Goal: Find specific page/section: Find specific page/section

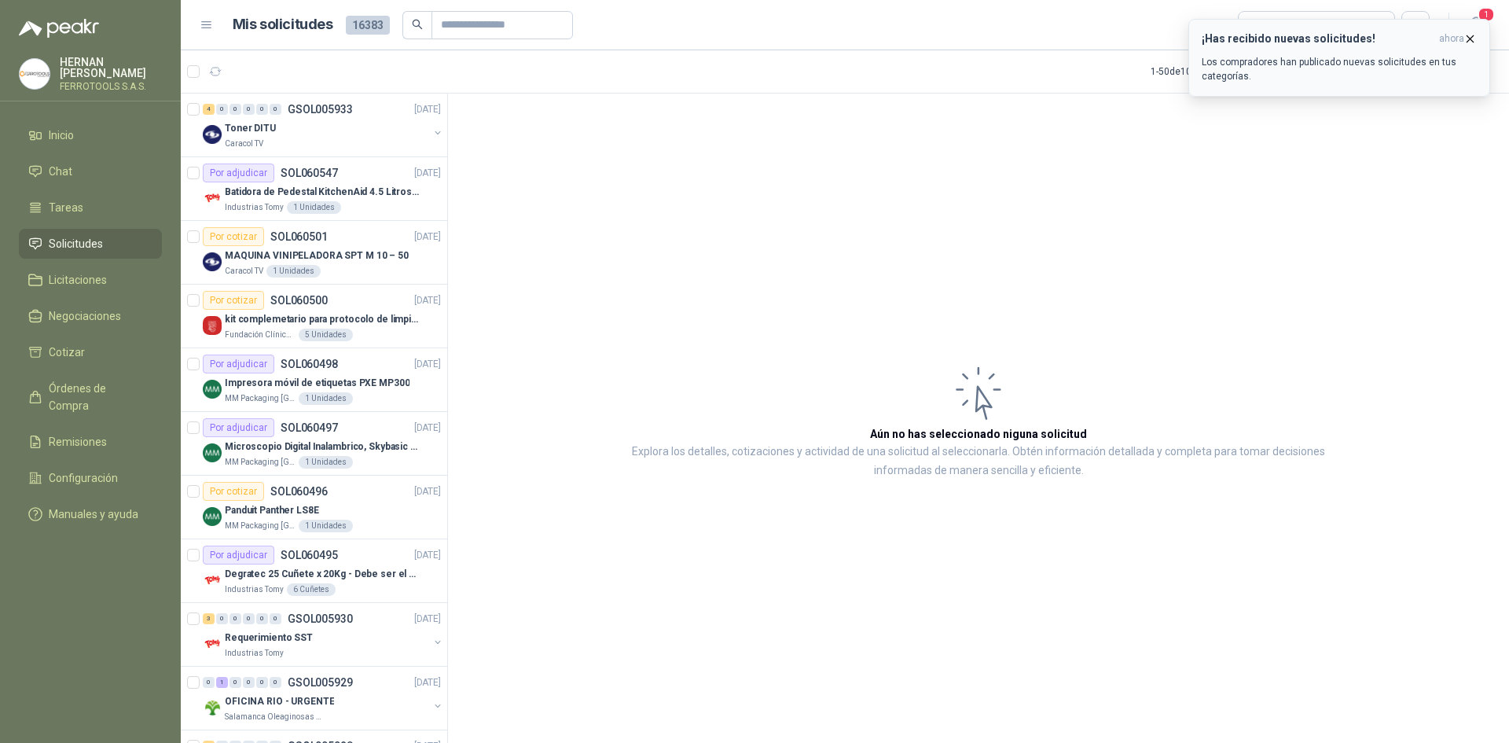
click at [1467, 41] on icon "button" at bounding box center [1469, 38] width 13 height 13
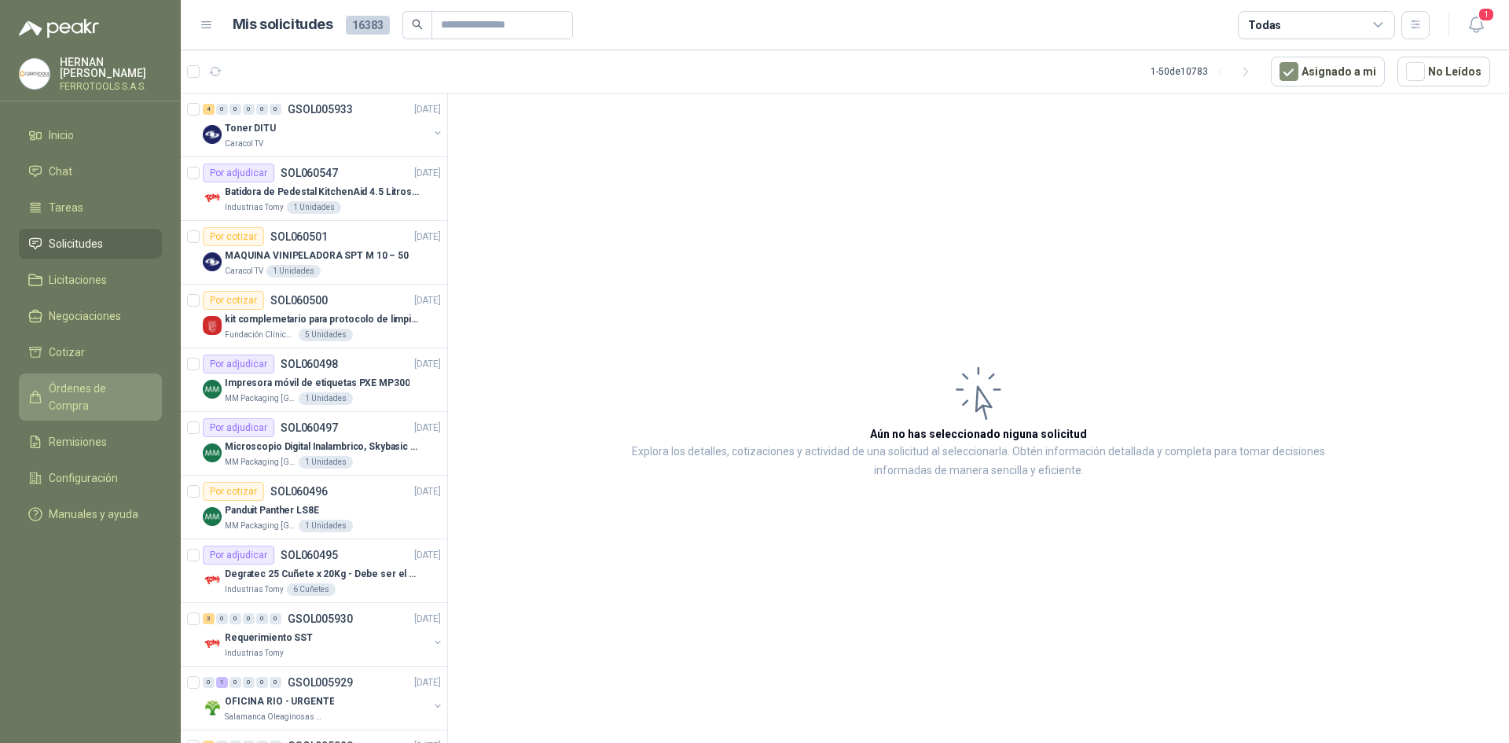
click at [103, 388] on span "Órdenes de Compra" at bounding box center [98, 397] width 98 height 35
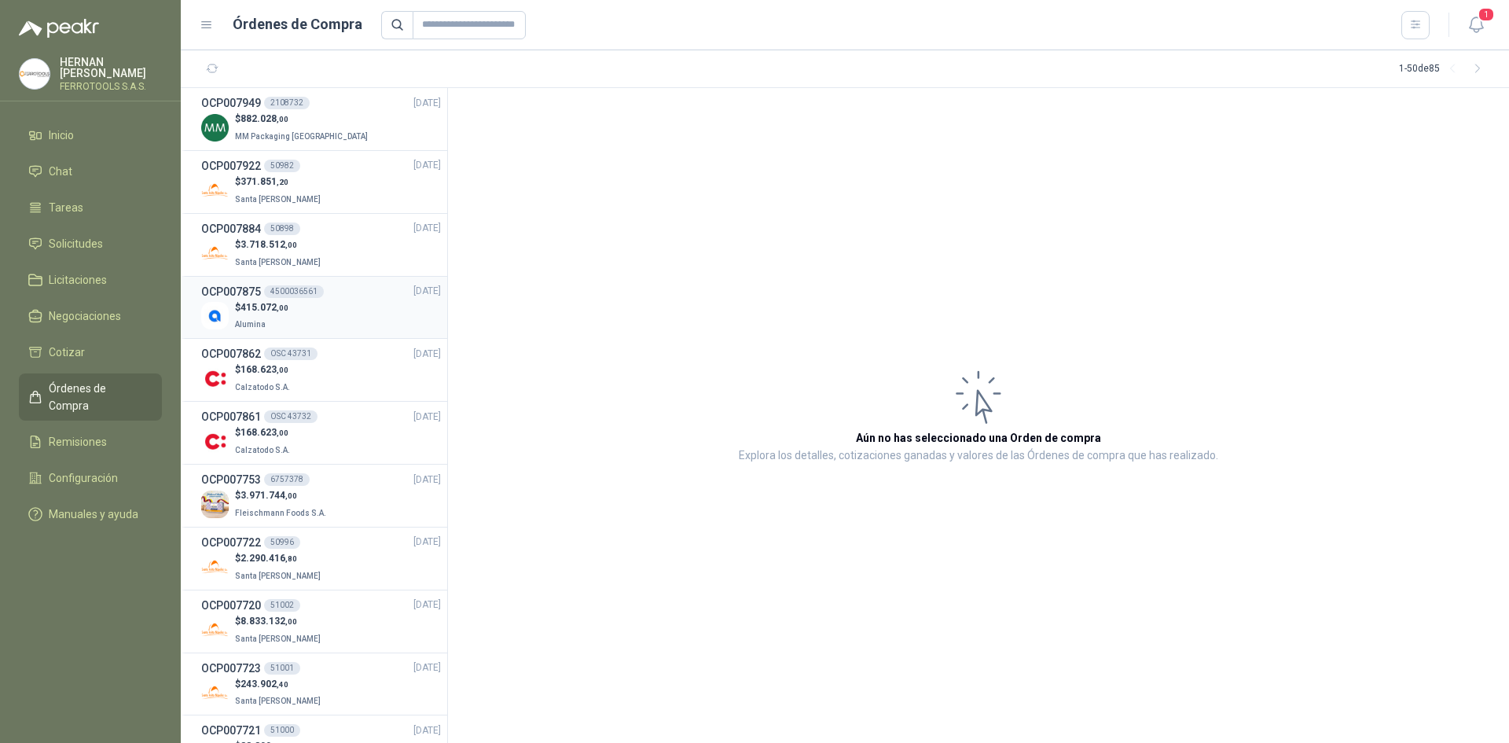
click at [315, 314] on div "$ 415.072 ,00 Alumina" at bounding box center [321, 316] width 240 height 32
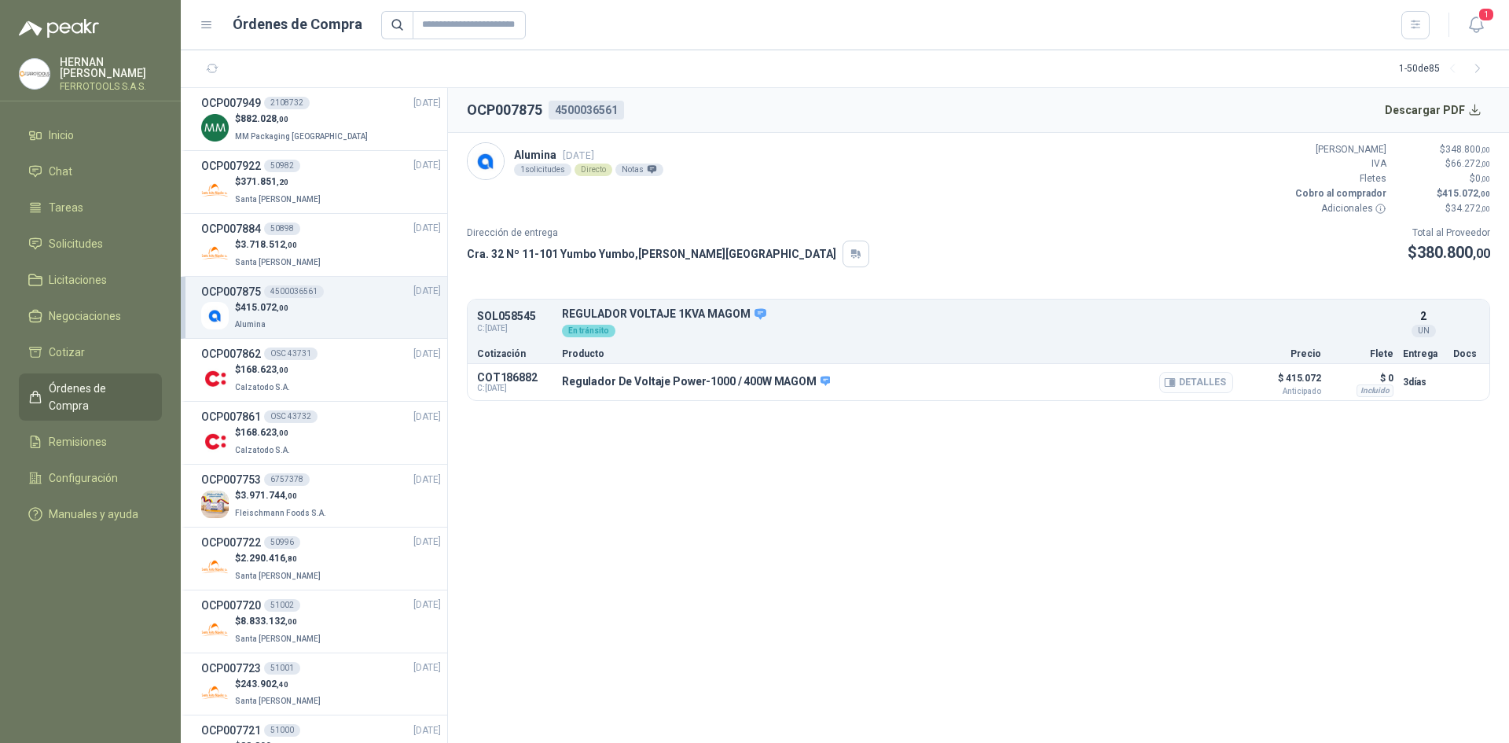
click at [1189, 378] on button "Detalles" at bounding box center [1196, 382] width 74 height 21
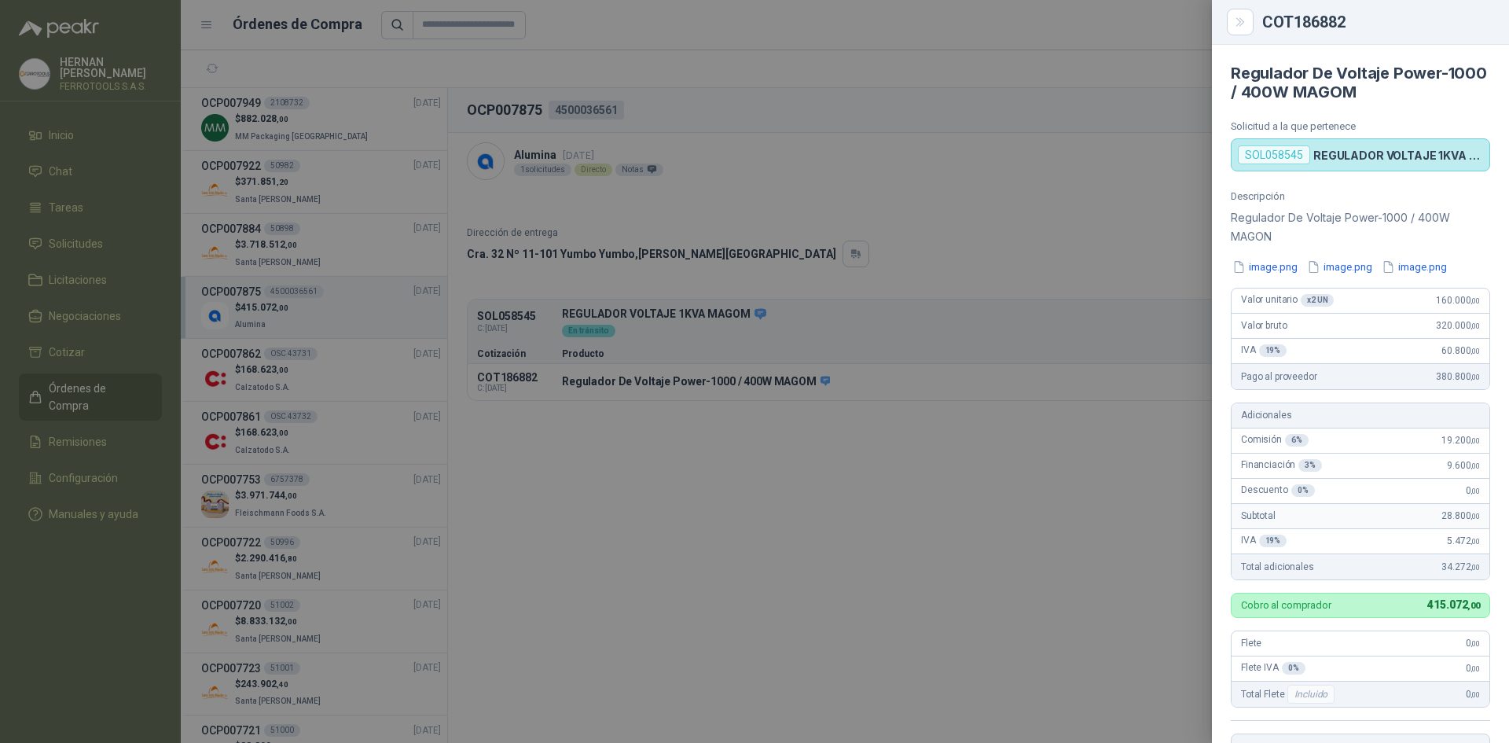
click at [842, 191] on div at bounding box center [754, 371] width 1509 height 743
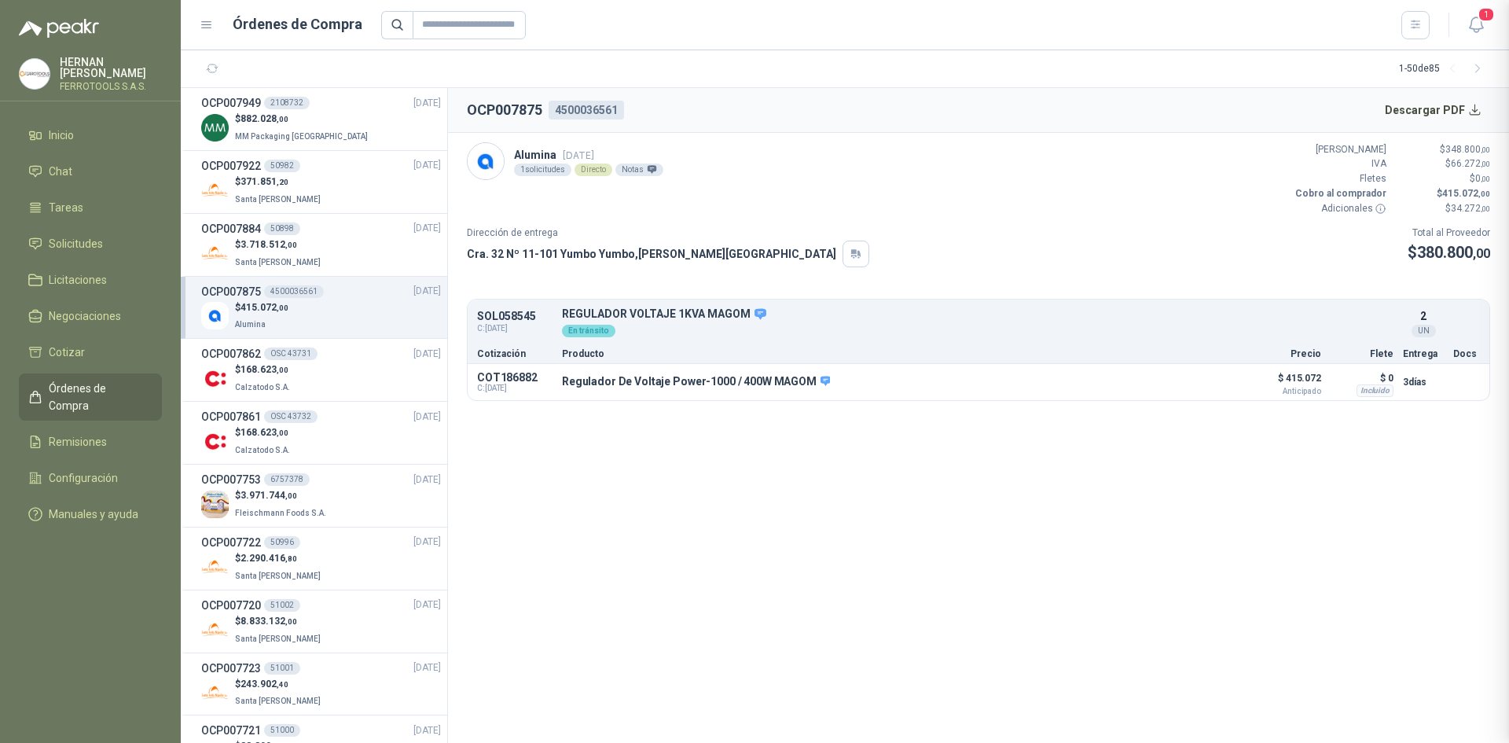
scroll to position [351, 0]
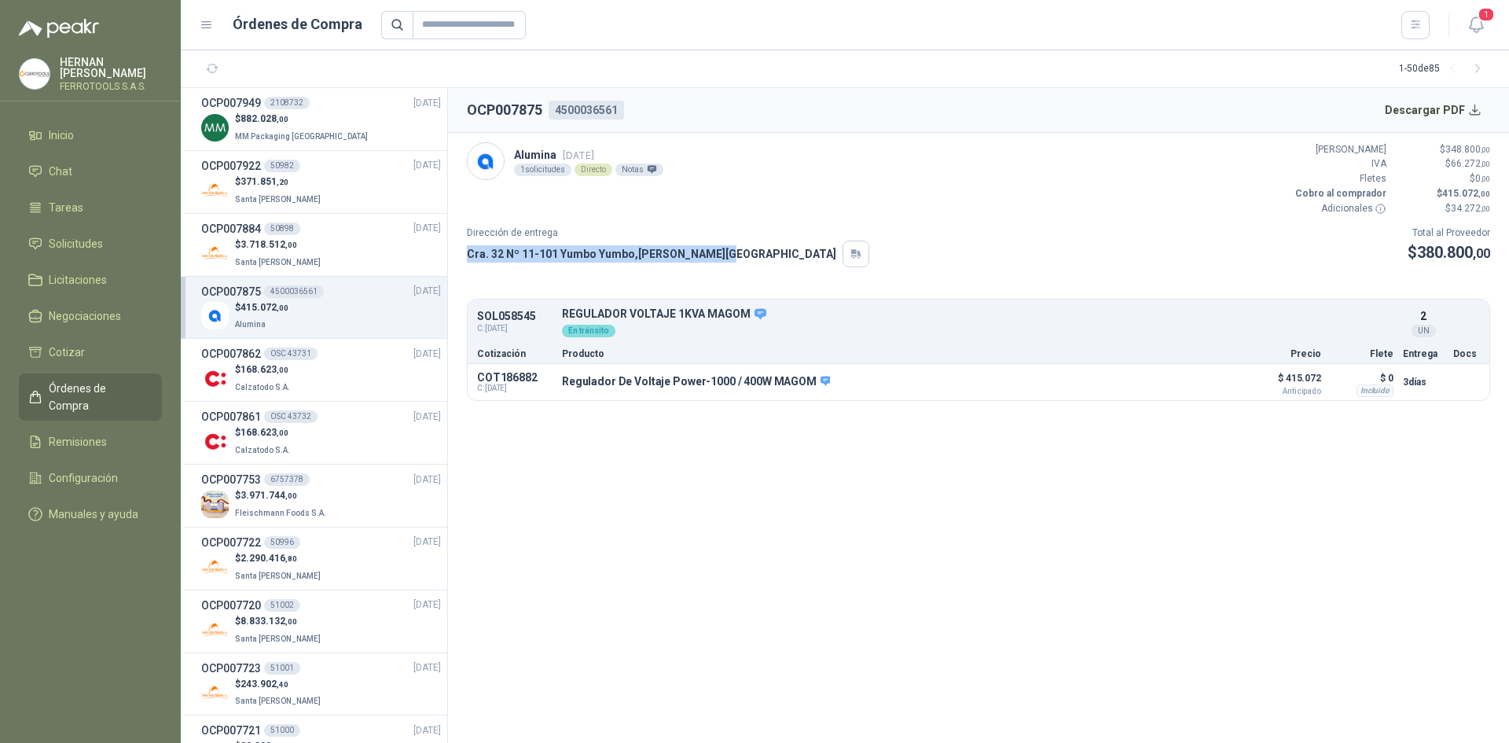
drag, startPoint x: 467, startPoint y: 252, endPoint x: 714, endPoint y: 253, distance: 247.6
click at [714, 253] on div "Cra. 32 Nº 11-101 Yumbo Yumbo , [PERSON_NAME][GEOGRAPHIC_DATA]" at bounding box center [668, 253] width 402 height 27
copy p "Cra. 32 Nº 11-101 Yumbo Yumbo , [PERSON_NAME][GEOGRAPHIC_DATA]"
click at [88, 433] on span "Remisiones" at bounding box center [78, 441] width 58 height 17
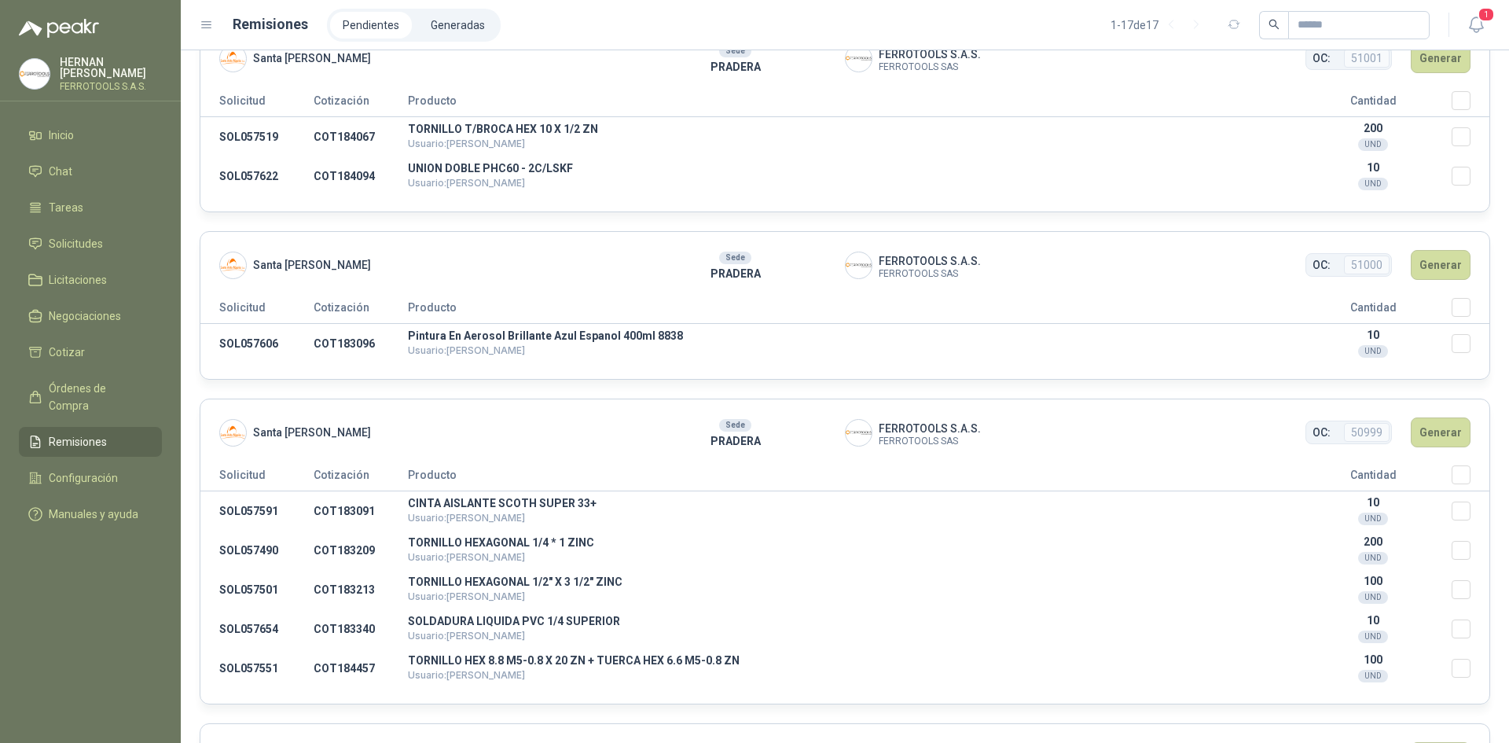
scroll to position [1257, 0]
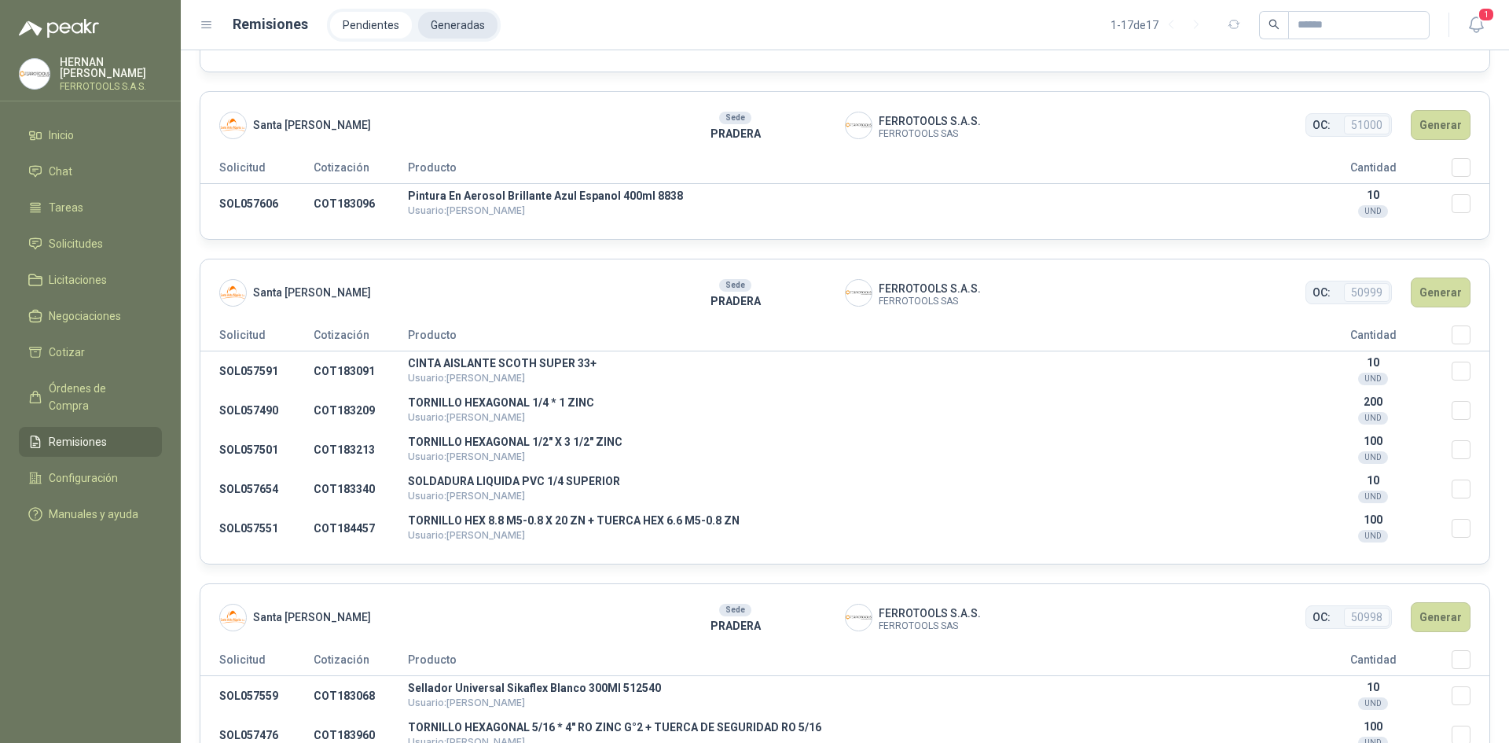
click at [459, 26] on li "Generadas" at bounding box center [457, 25] width 79 height 27
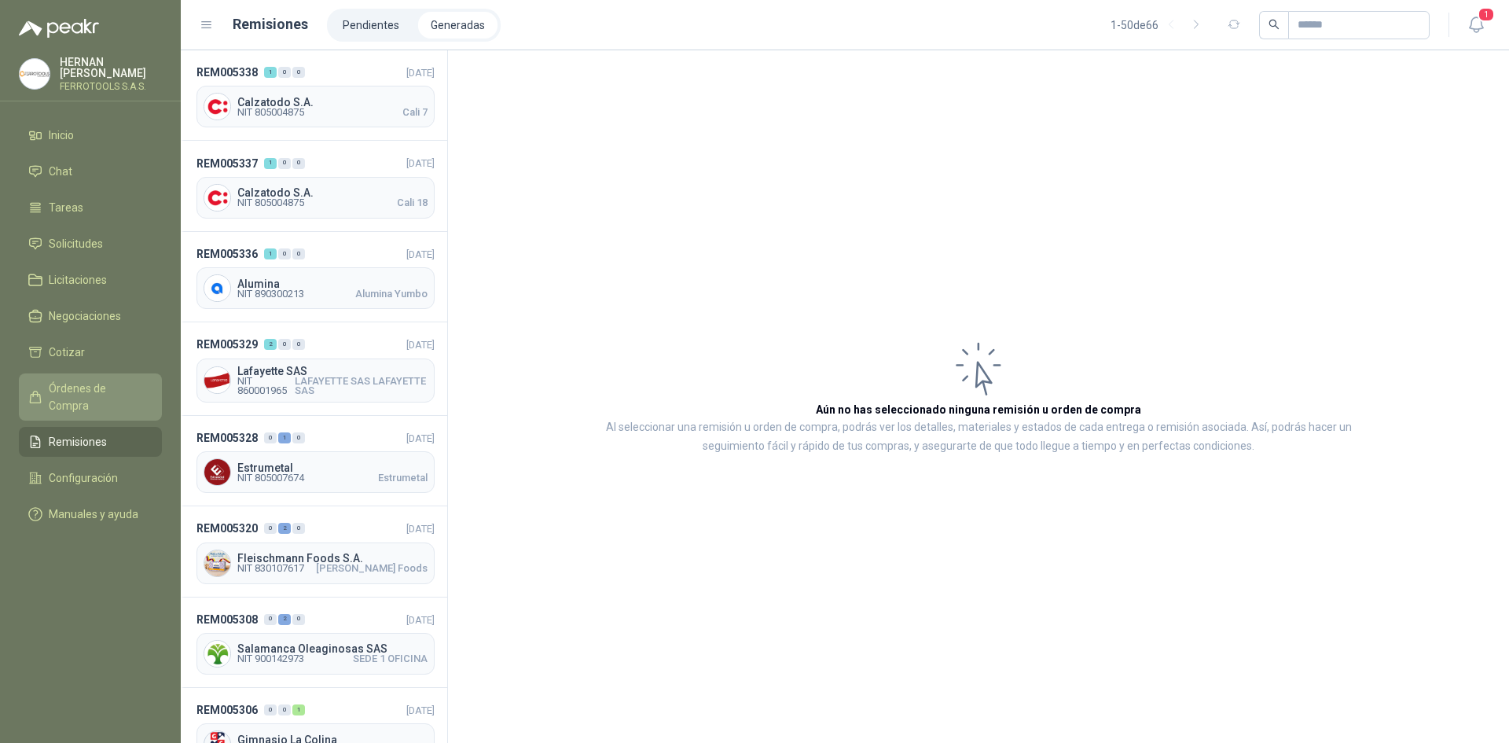
click at [152, 376] on link "Órdenes de Compra" at bounding box center [90, 396] width 143 height 47
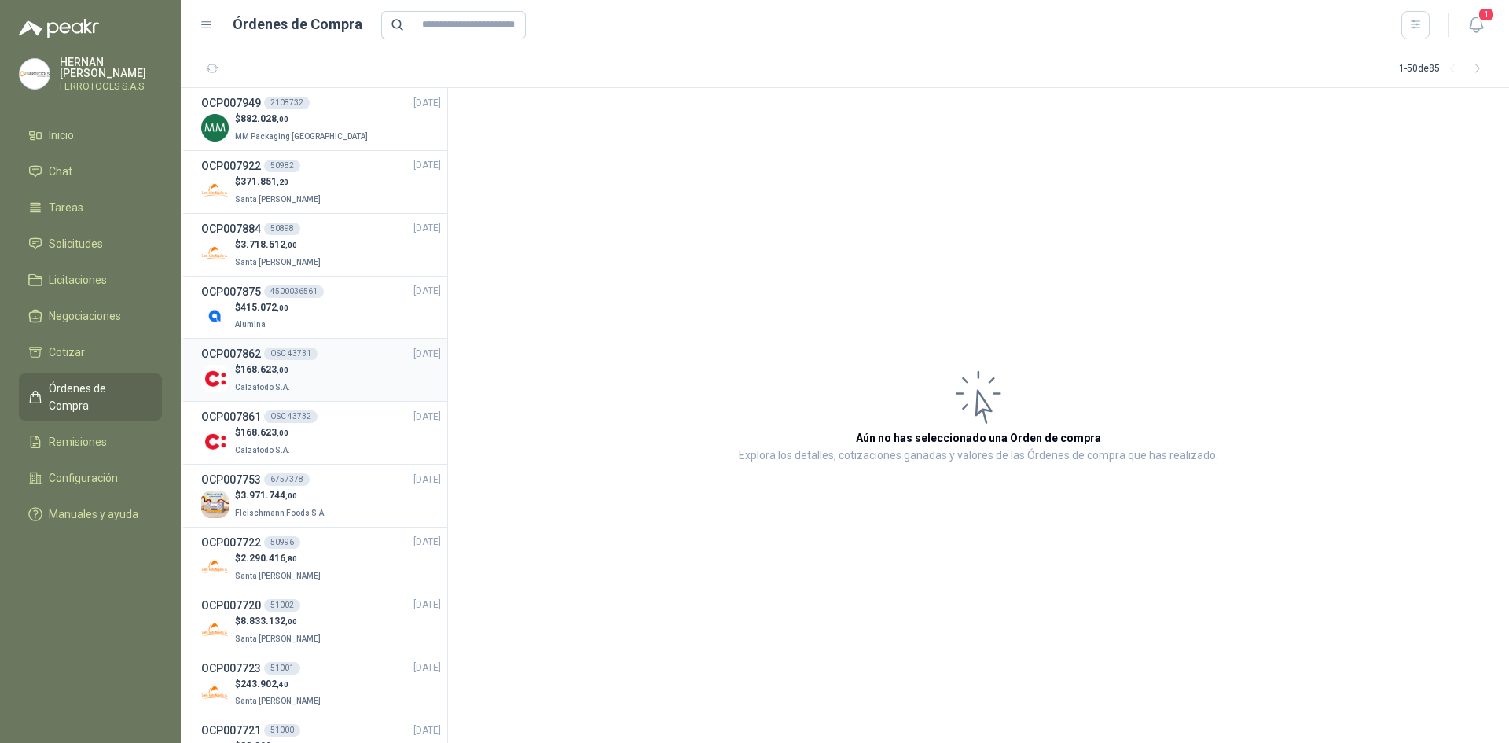
click at [340, 369] on div "$ 168.623 ,00 Calzatodo S.A." at bounding box center [321, 378] width 240 height 32
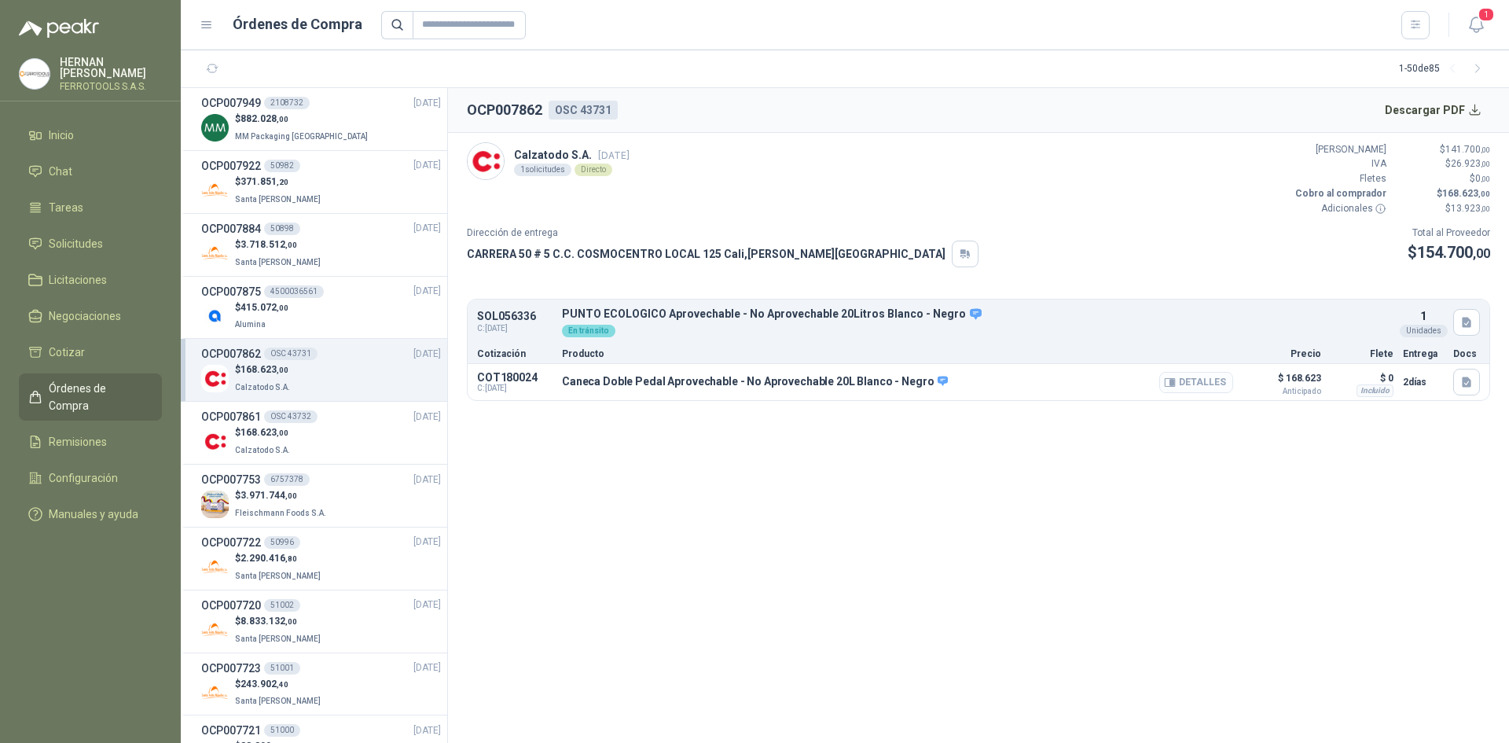
click at [1173, 385] on icon "button" at bounding box center [1172, 382] width 4 height 6
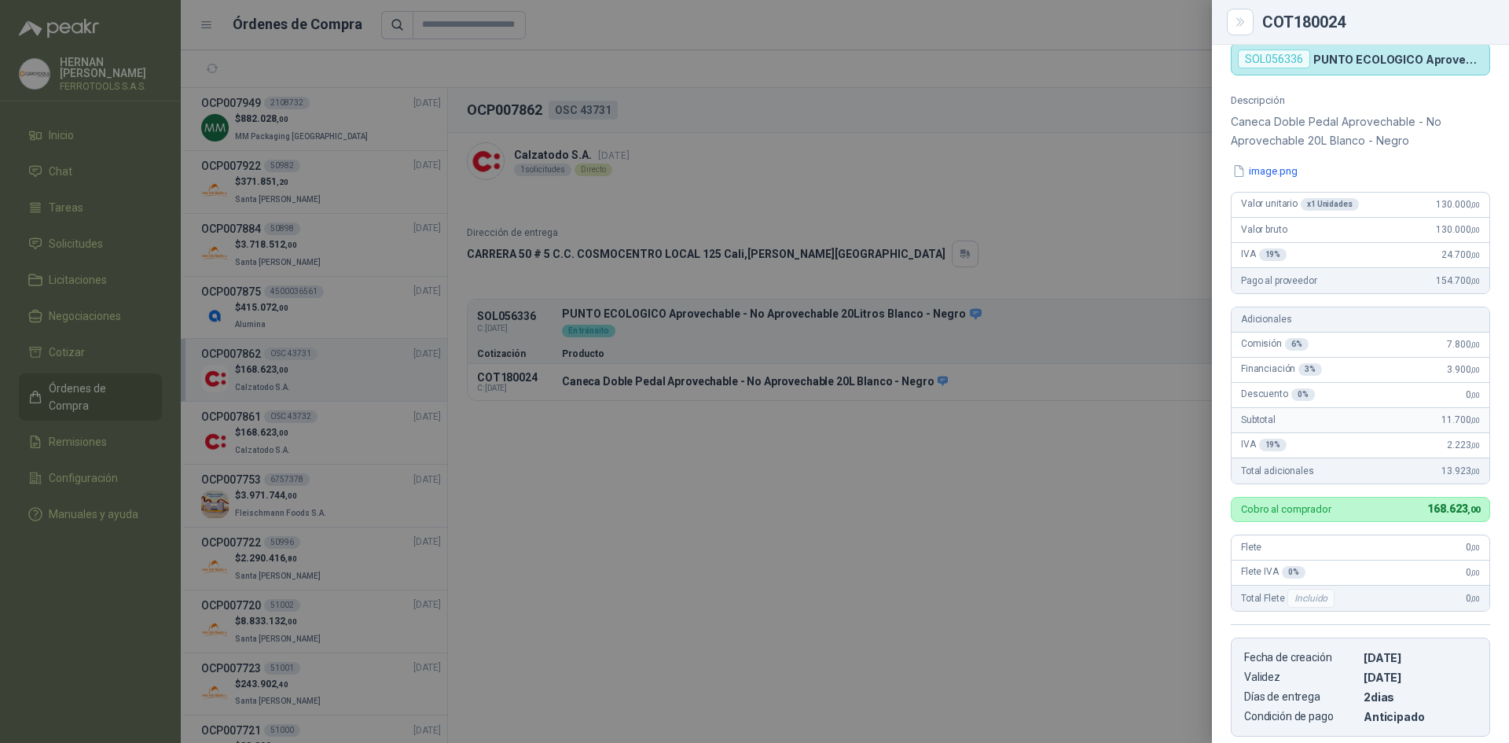
scroll to position [236, 0]
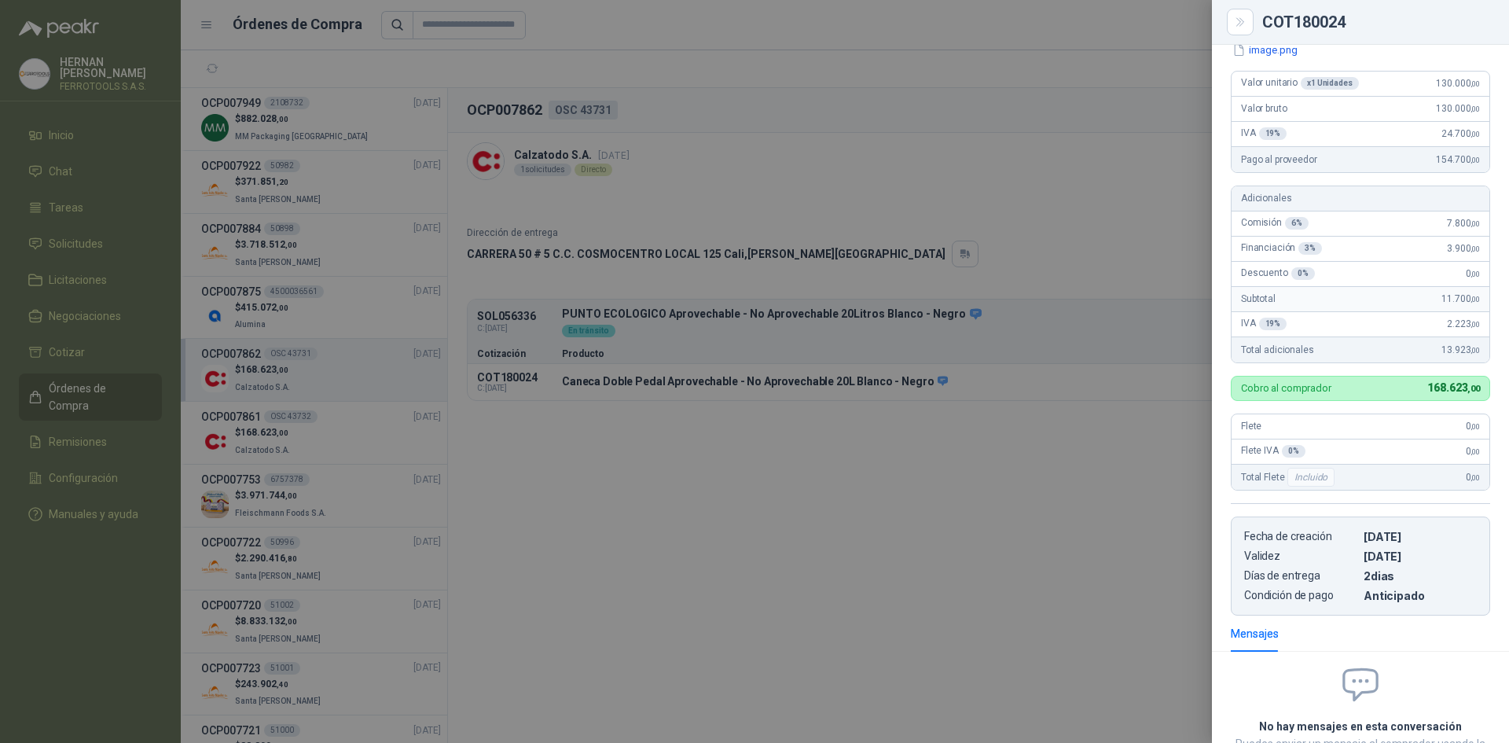
click at [1057, 455] on div at bounding box center [754, 371] width 1509 height 743
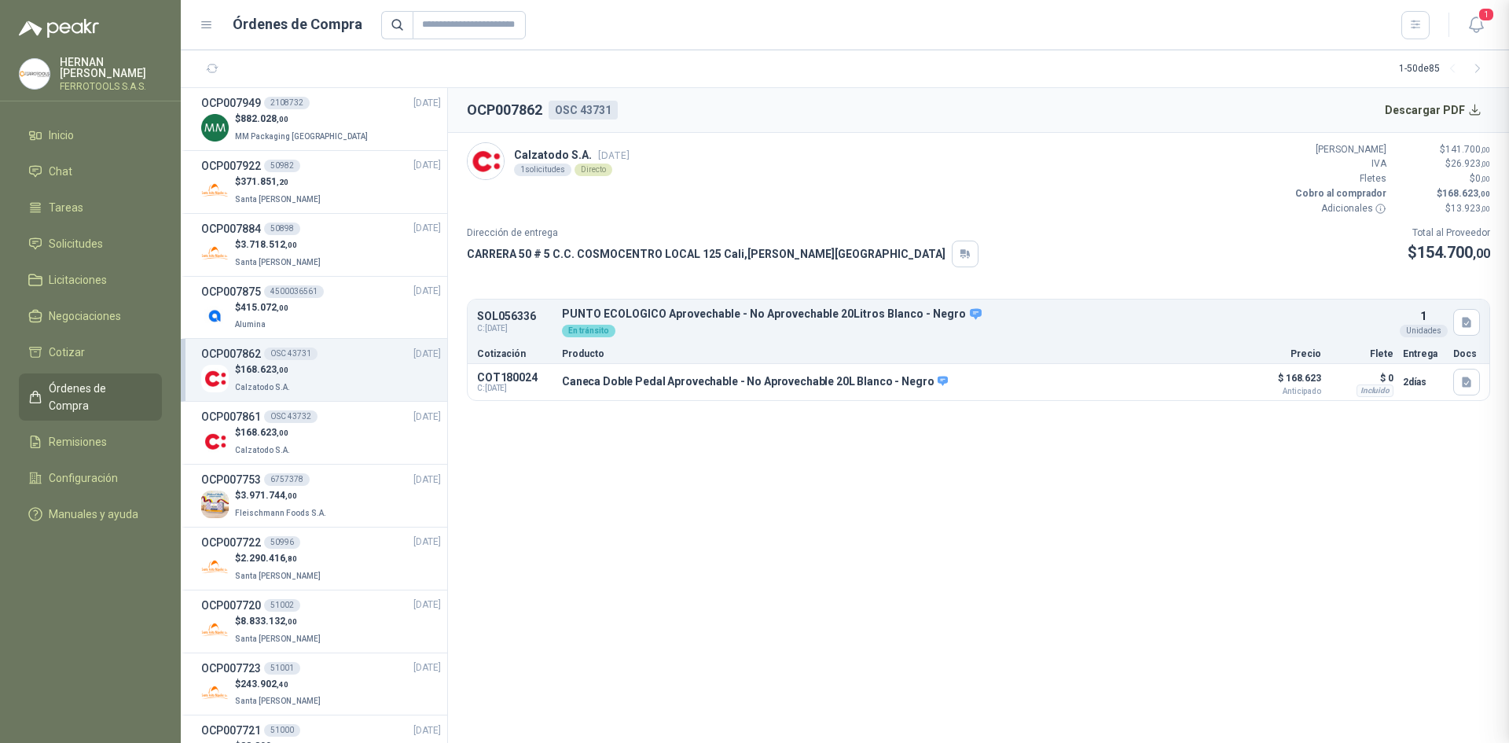
scroll to position [388, 0]
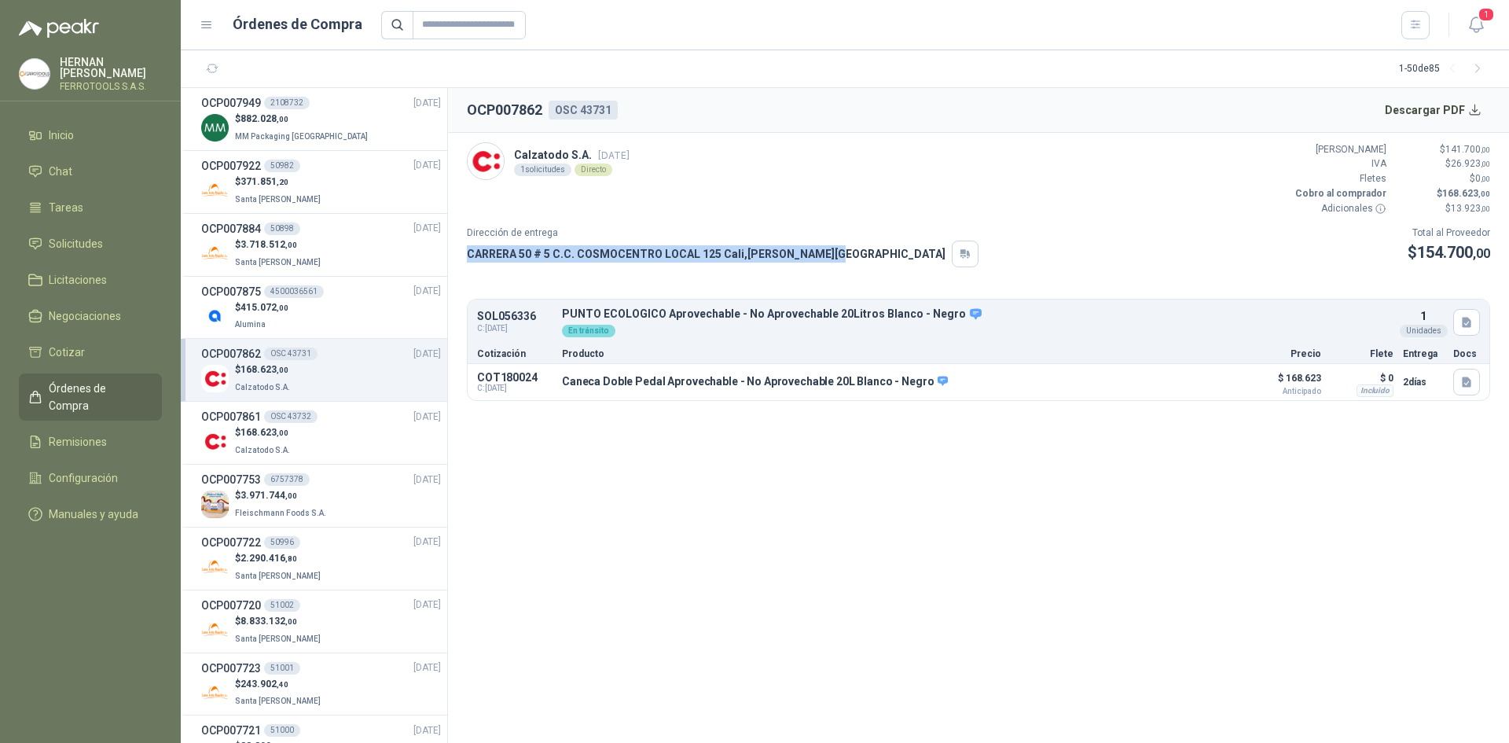
drag, startPoint x: 469, startPoint y: 252, endPoint x: 821, endPoint y: 259, distance: 352.2
click at [821, 259] on div "CARRERA 50 # 5 C.C. COSMOCENTRO LOCAL 125 [GEOGRAPHIC_DATA] , [PERSON_NAME][GEO…" at bounding box center [723, 253] width 512 height 27
copy p "CARRERA 50 # 5 C.C. COSMOCENTRO LOCAL 125 [GEOGRAPHIC_DATA] , [PERSON_NAME][GEO…"
click at [1198, 383] on button "Detalles" at bounding box center [1196, 382] width 74 height 21
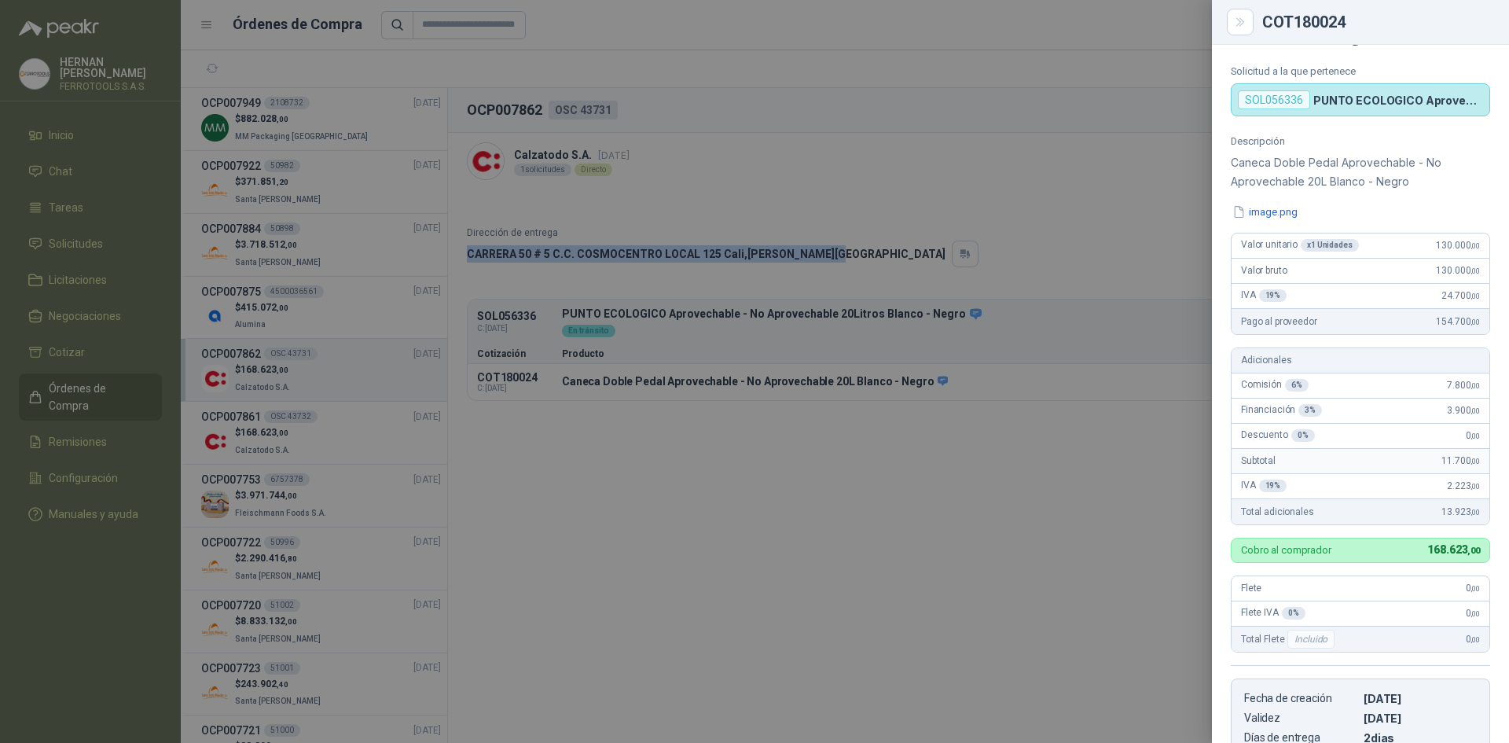
scroll to position [0, 0]
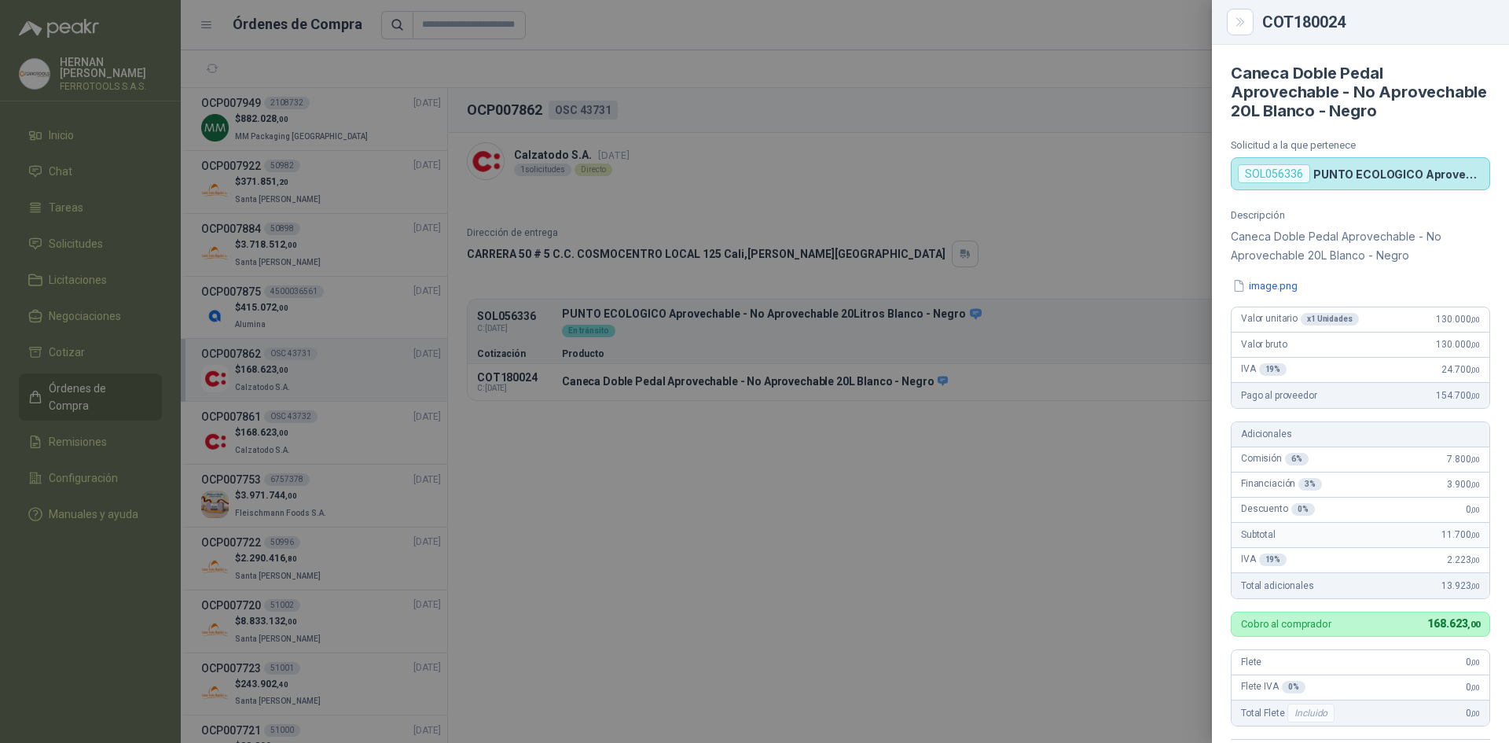
click at [1208, 466] on div at bounding box center [754, 371] width 1509 height 743
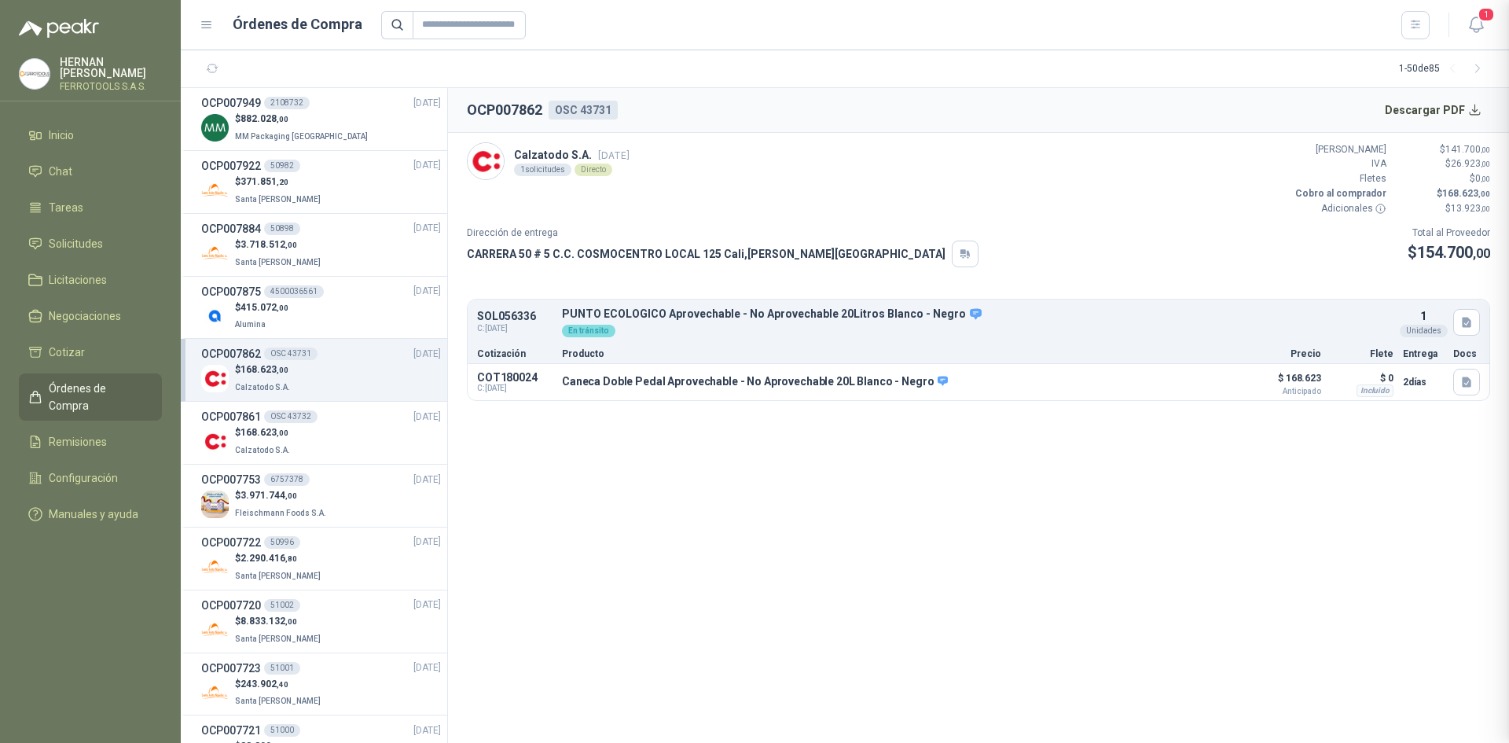
scroll to position [388, 0]
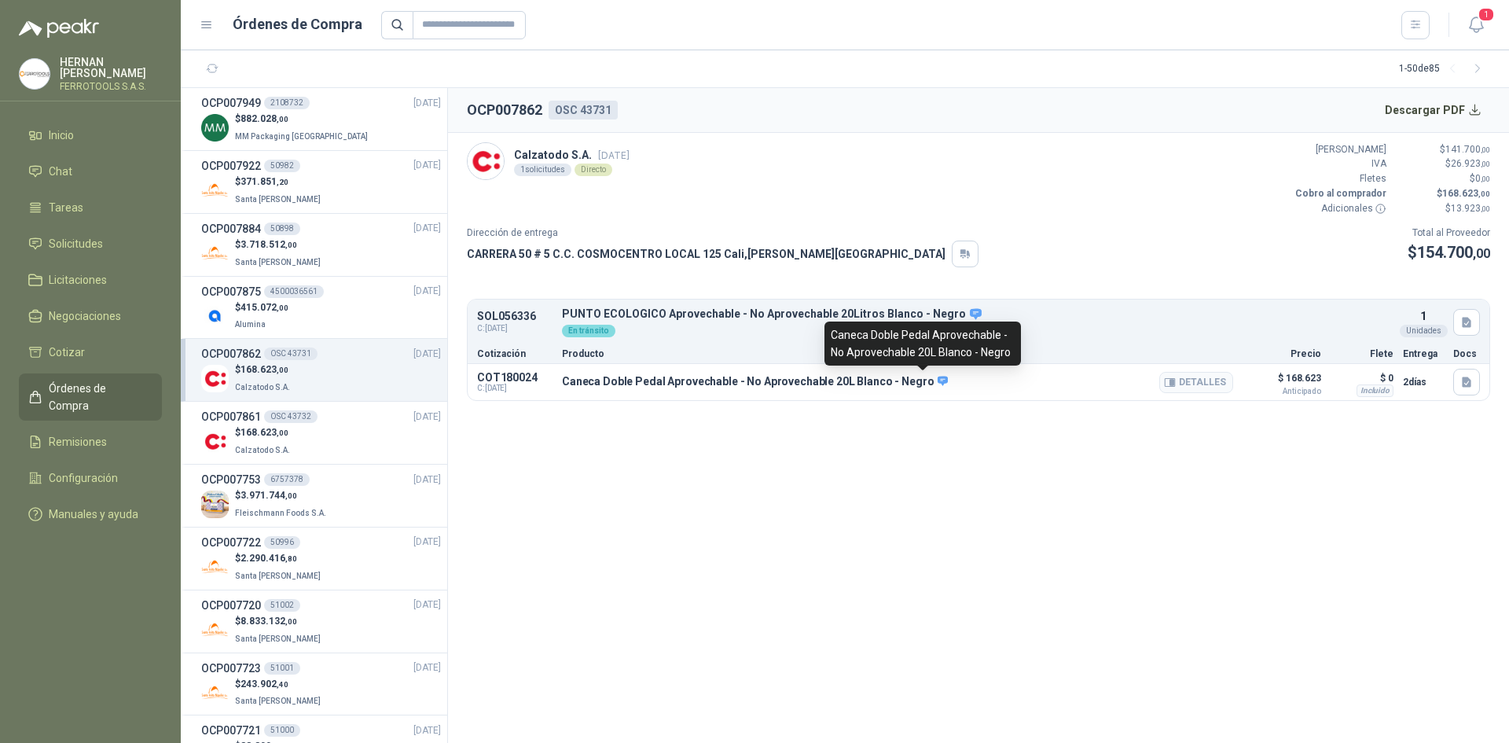
click at [937, 384] on icon at bounding box center [943, 381] width 12 height 12
click at [937, 380] on icon at bounding box center [943, 381] width 12 height 12
click at [1184, 382] on button "Detalles" at bounding box center [1196, 382] width 74 height 21
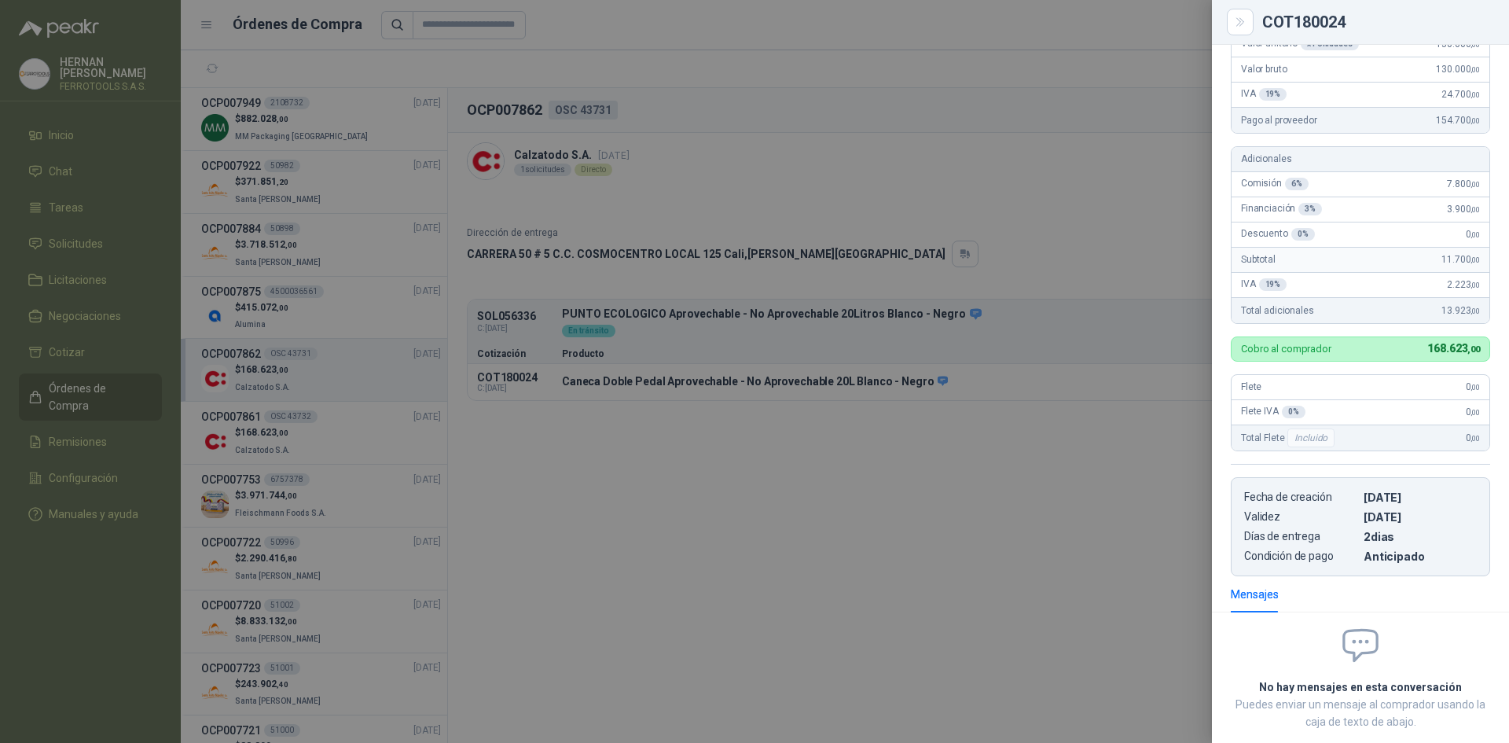
scroll to position [0, 0]
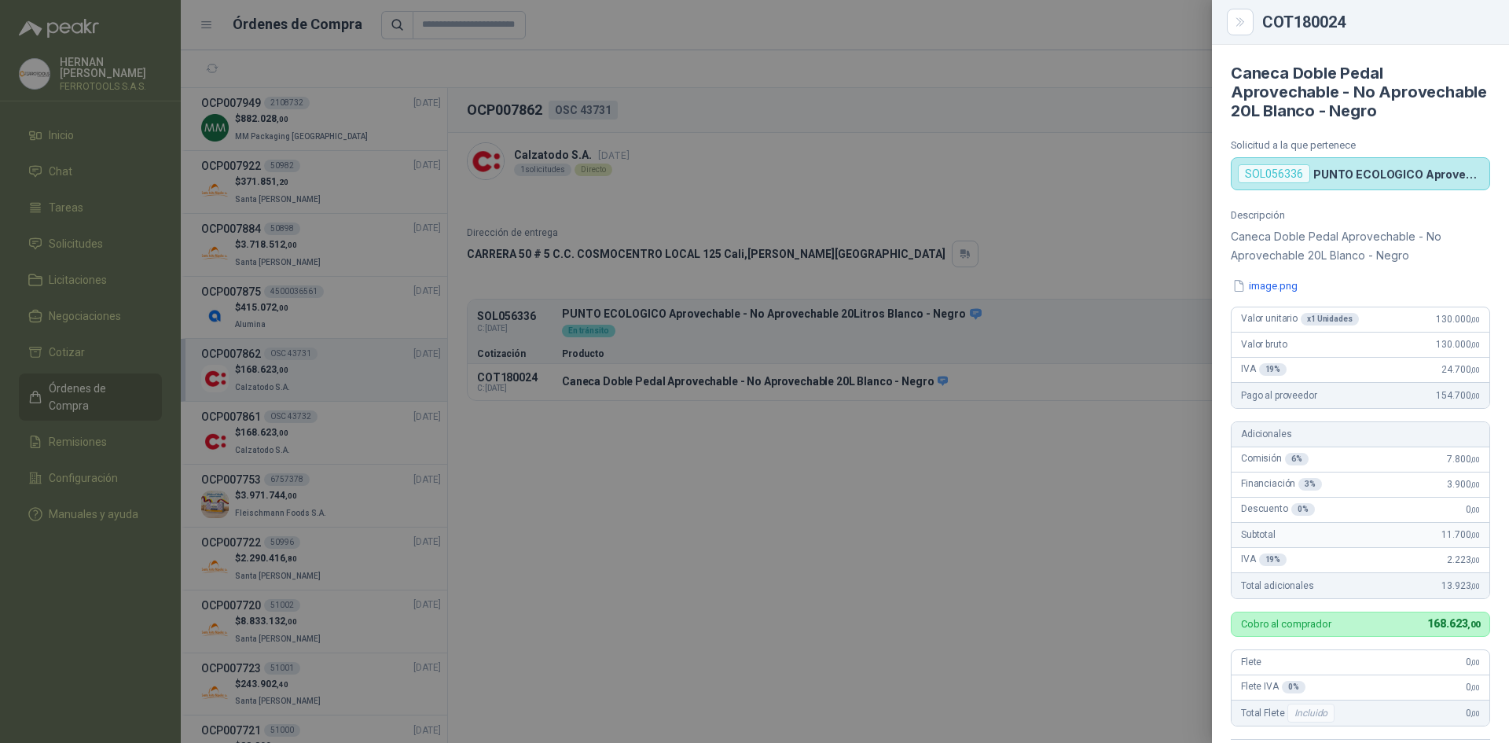
click at [1189, 471] on div at bounding box center [754, 371] width 1509 height 743
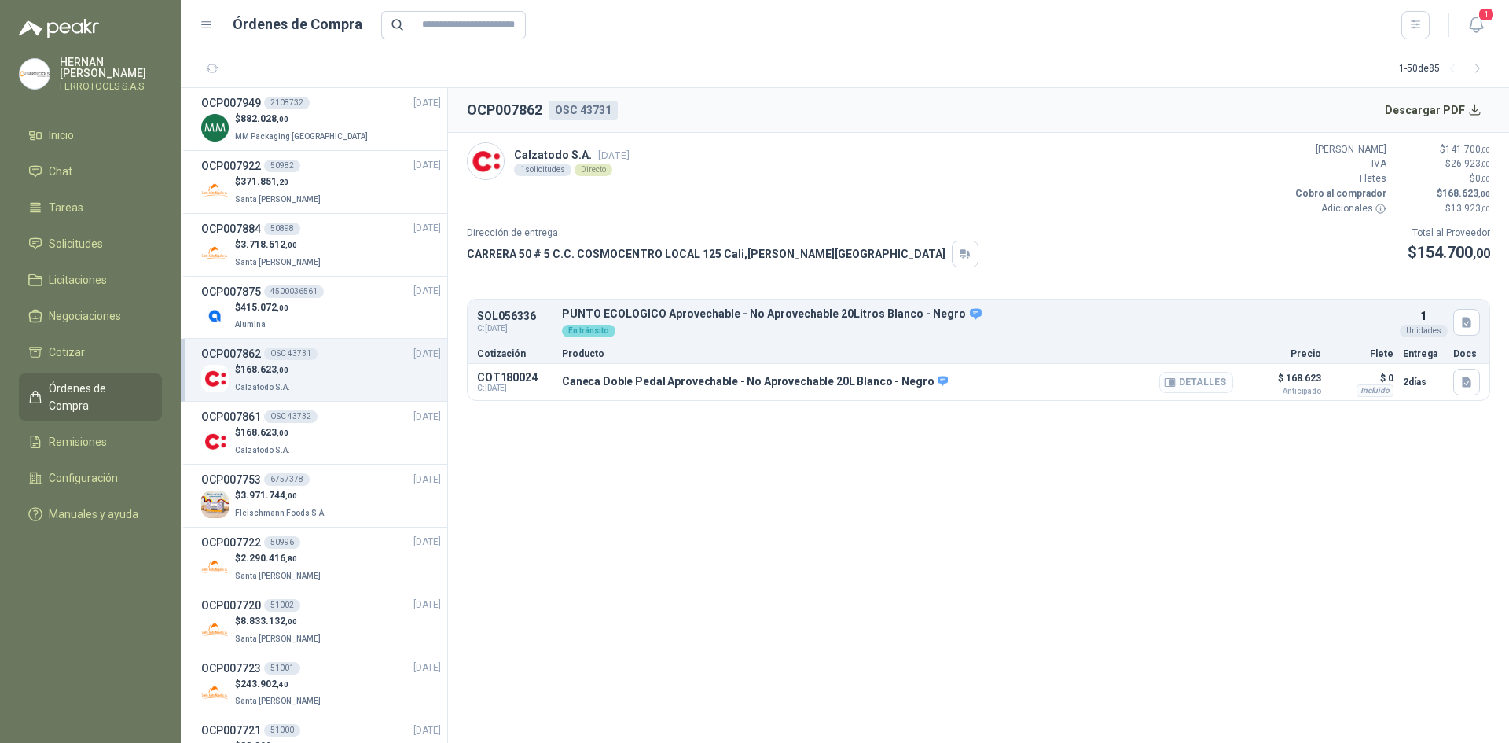
click at [1199, 385] on button "Detalles" at bounding box center [1196, 382] width 74 height 21
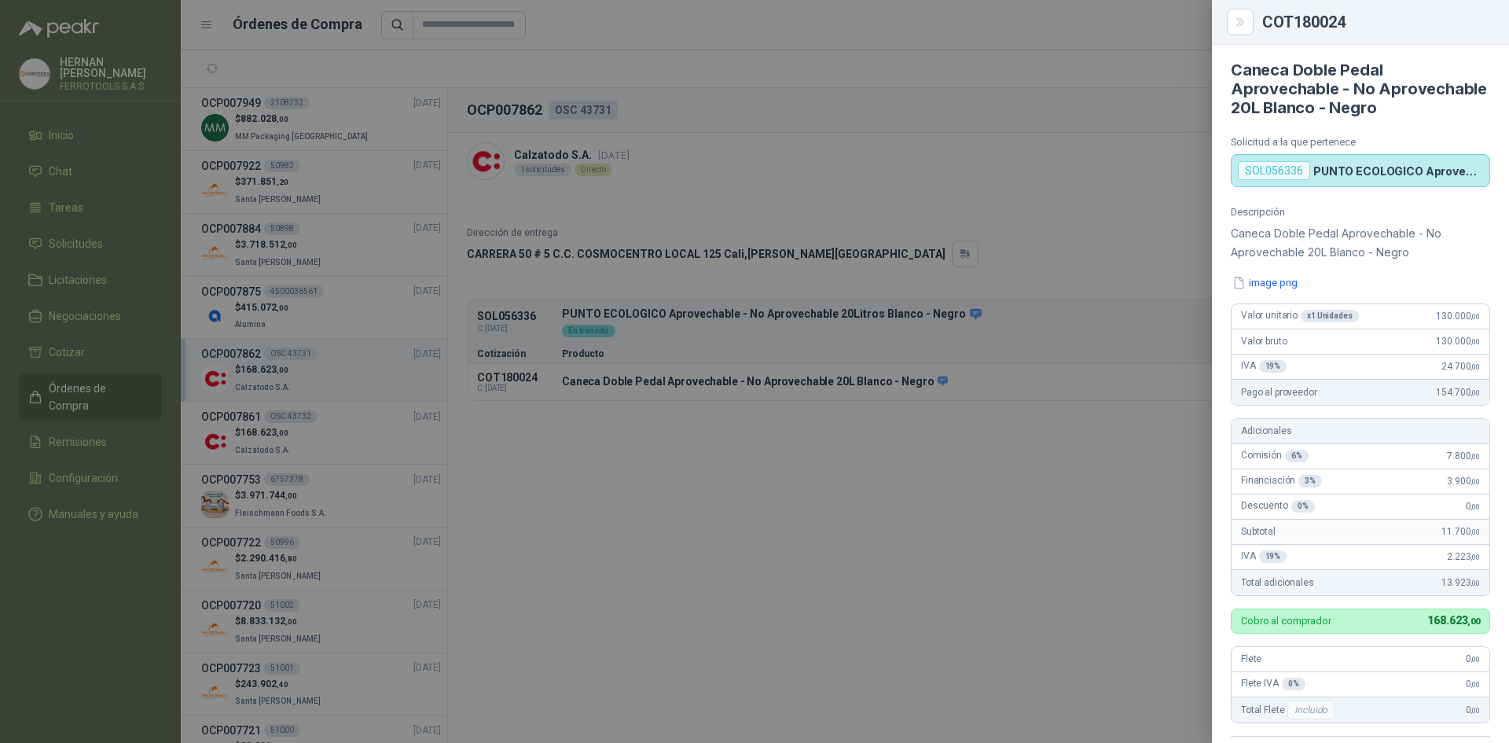
scroll to position [0, 0]
click at [699, 110] on div at bounding box center [754, 371] width 1509 height 743
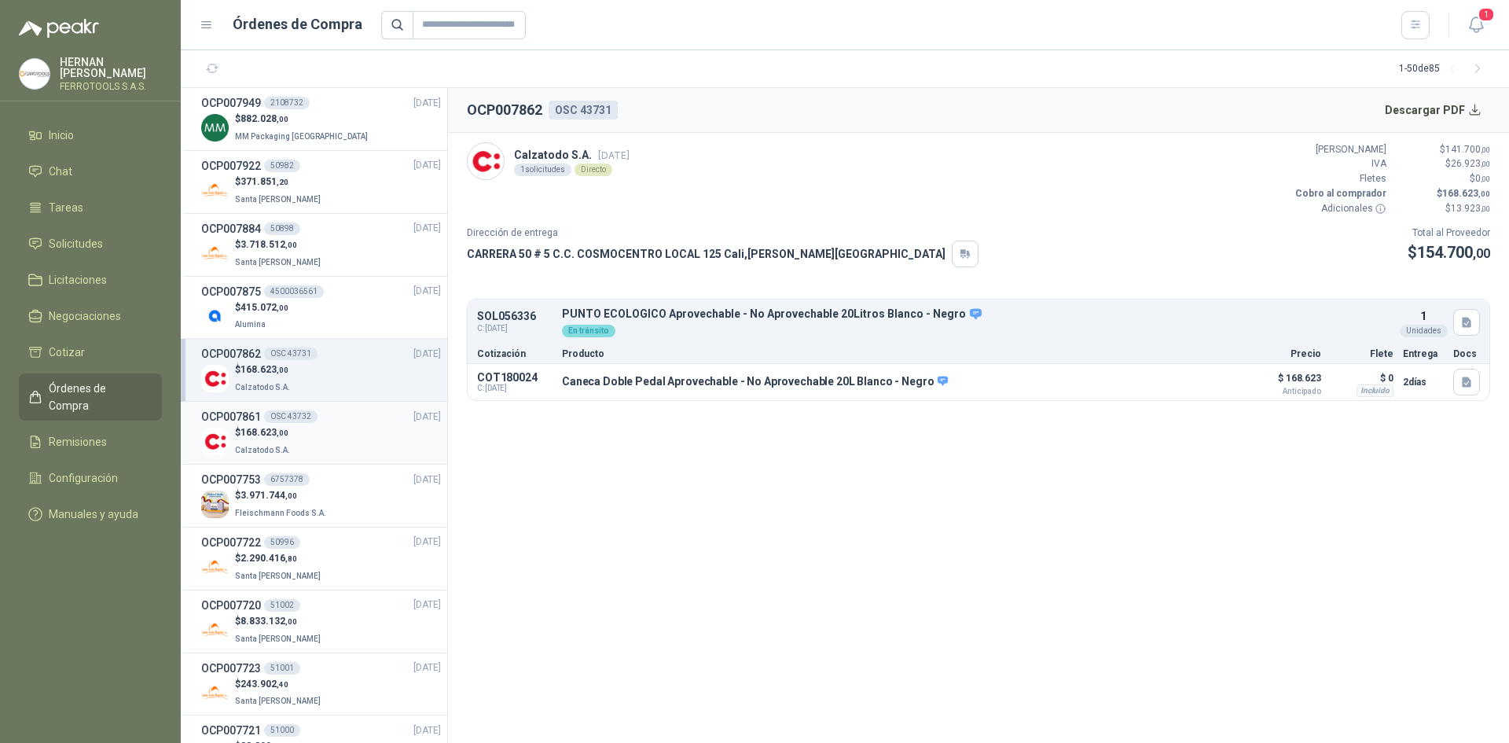
click at [348, 441] on div "$ 168.623 ,00 Calzatodo S.A." at bounding box center [321, 441] width 240 height 32
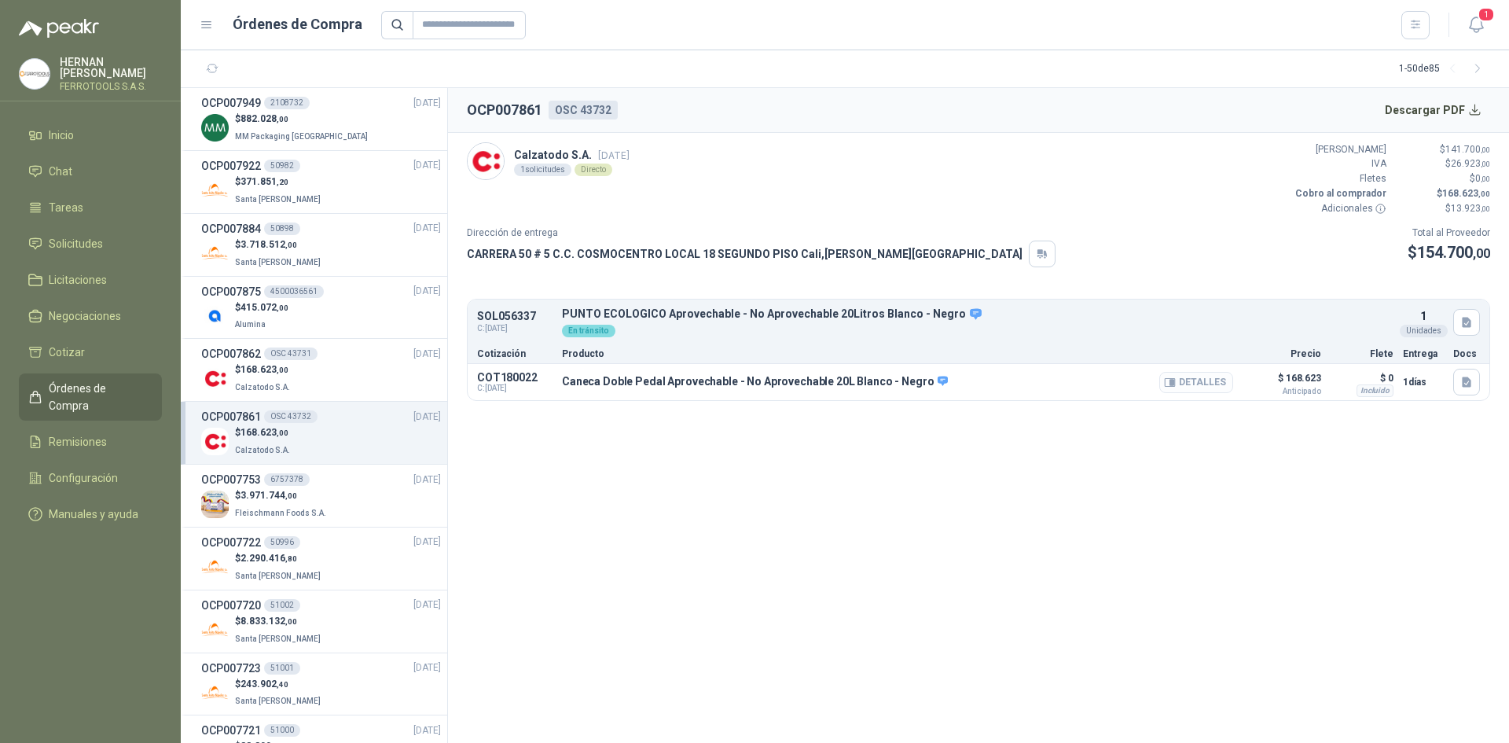
click at [1199, 377] on button "Detalles" at bounding box center [1196, 382] width 74 height 21
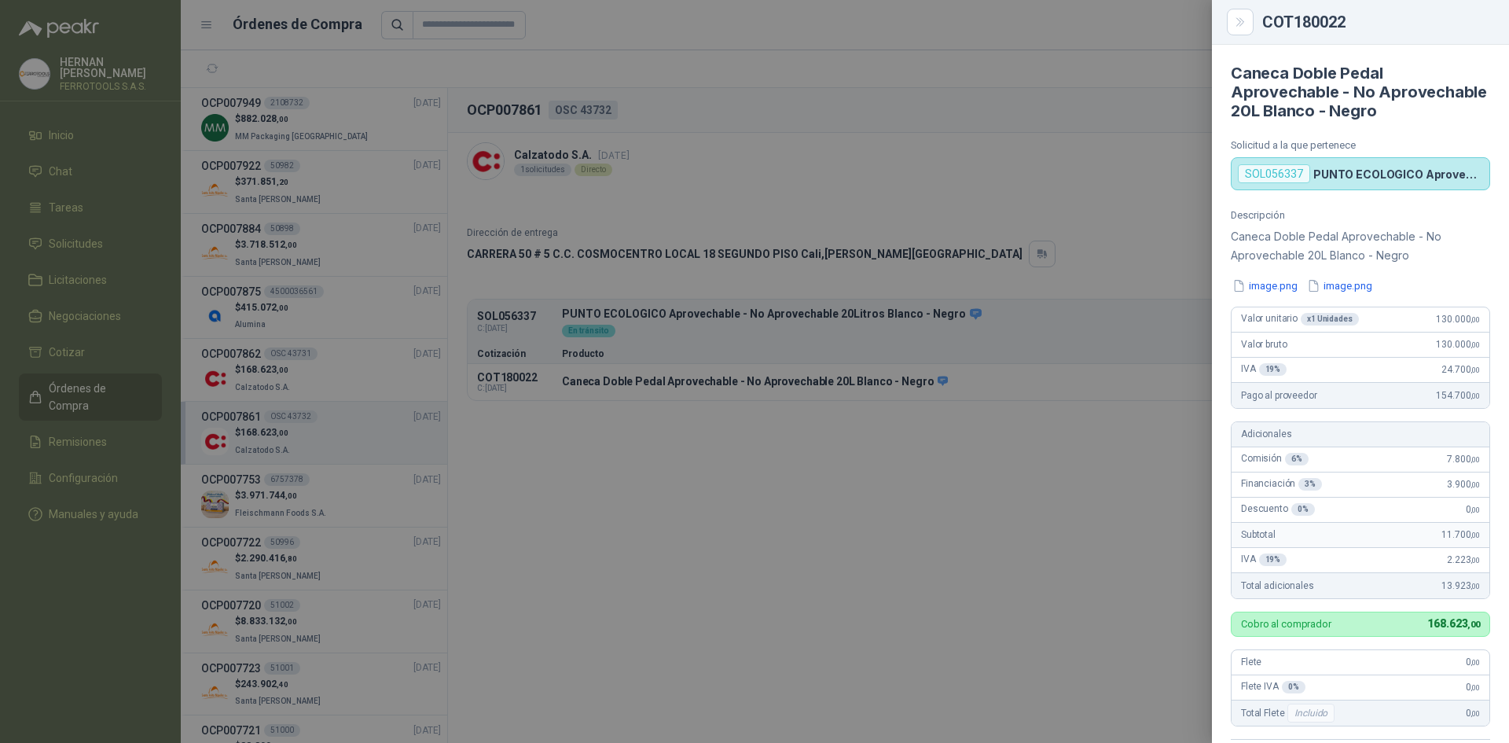
click at [876, 488] on div at bounding box center [754, 371] width 1509 height 743
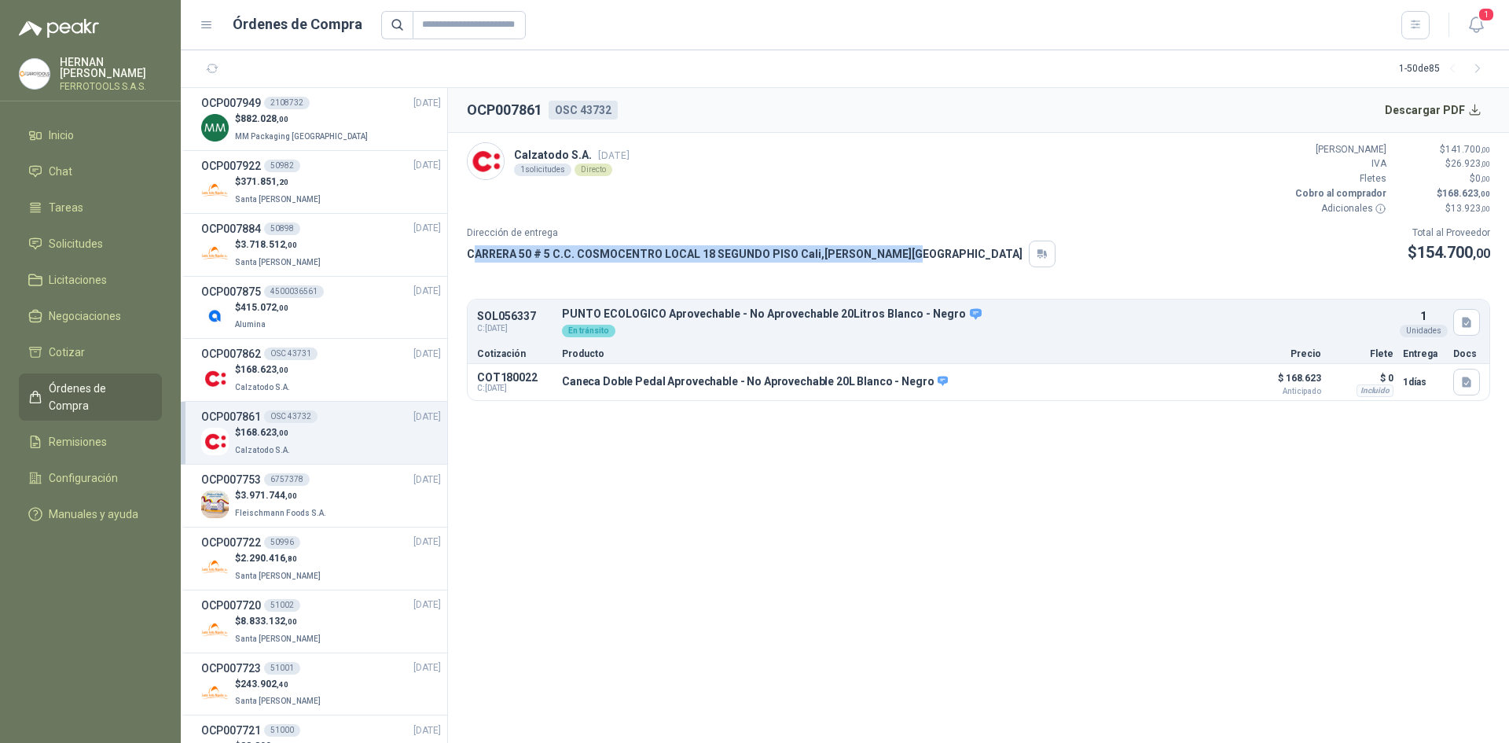
drag, startPoint x: 472, startPoint y: 251, endPoint x: 890, endPoint y: 250, distance: 418.1
click at [890, 250] on p "CARRERA 50 # 5 C.C. COSMOCENTRO LOCAL 18 SEGUNDO PISO [GEOGRAPHIC_DATA] , [PERS…" at bounding box center [745, 253] width 556 height 17
copy p "ARRERA 50 # 5 C.C. COSMOCENTRO LOCAL 18 SEGUNDO PISO [GEOGRAPHIC_DATA] , [PERSO…"
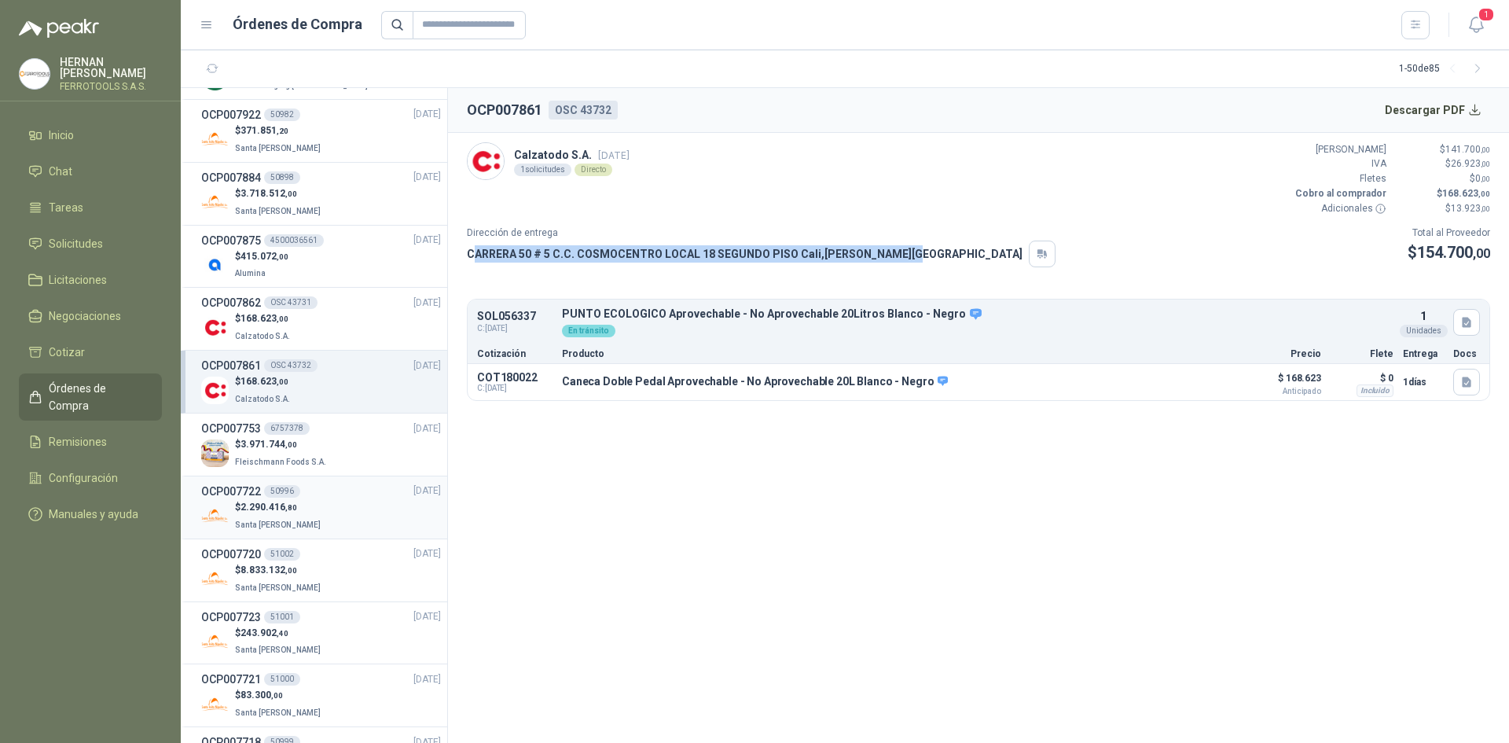
scroll to position [79, 0]
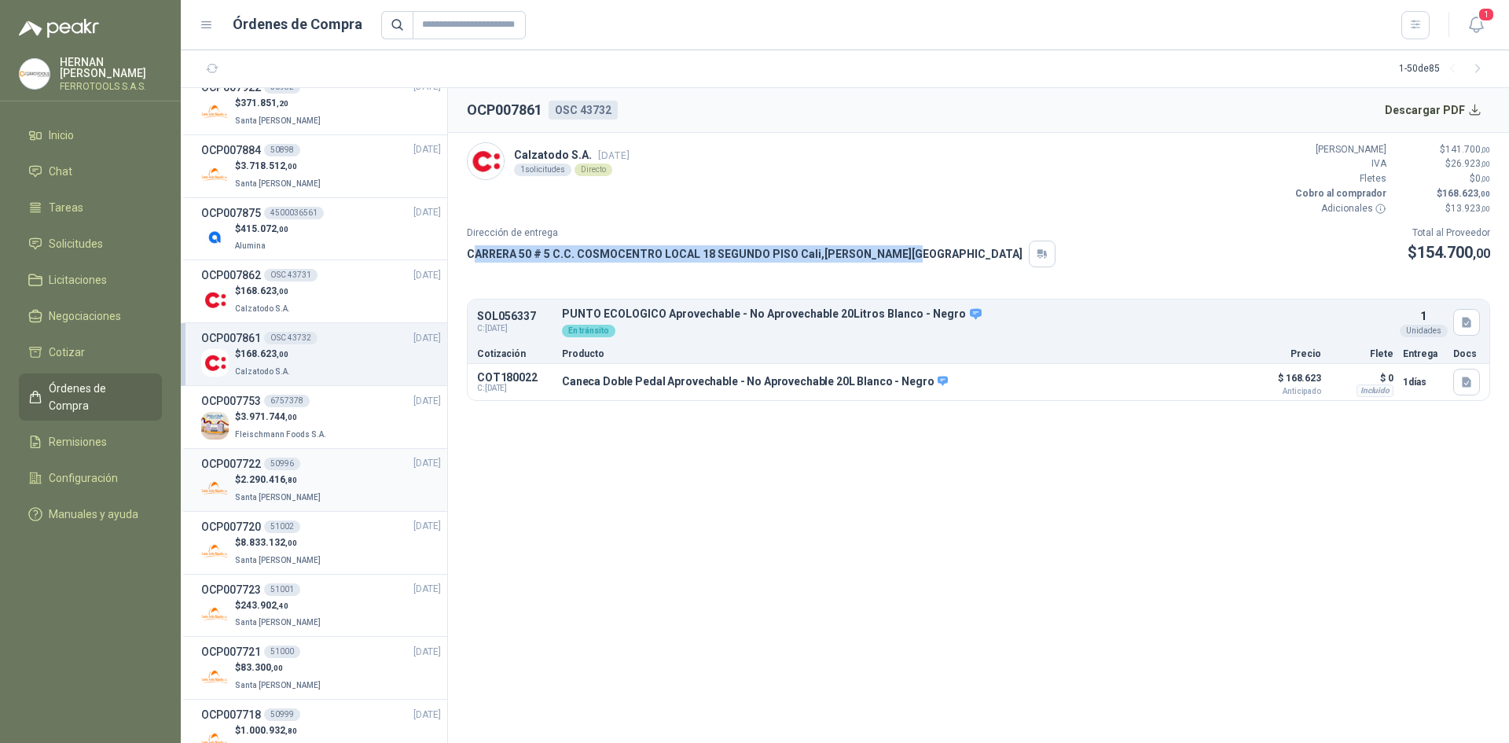
click at [321, 494] on div "$ 2.290.416 ,80 Santa [PERSON_NAME]" at bounding box center [321, 488] width 240 height 32
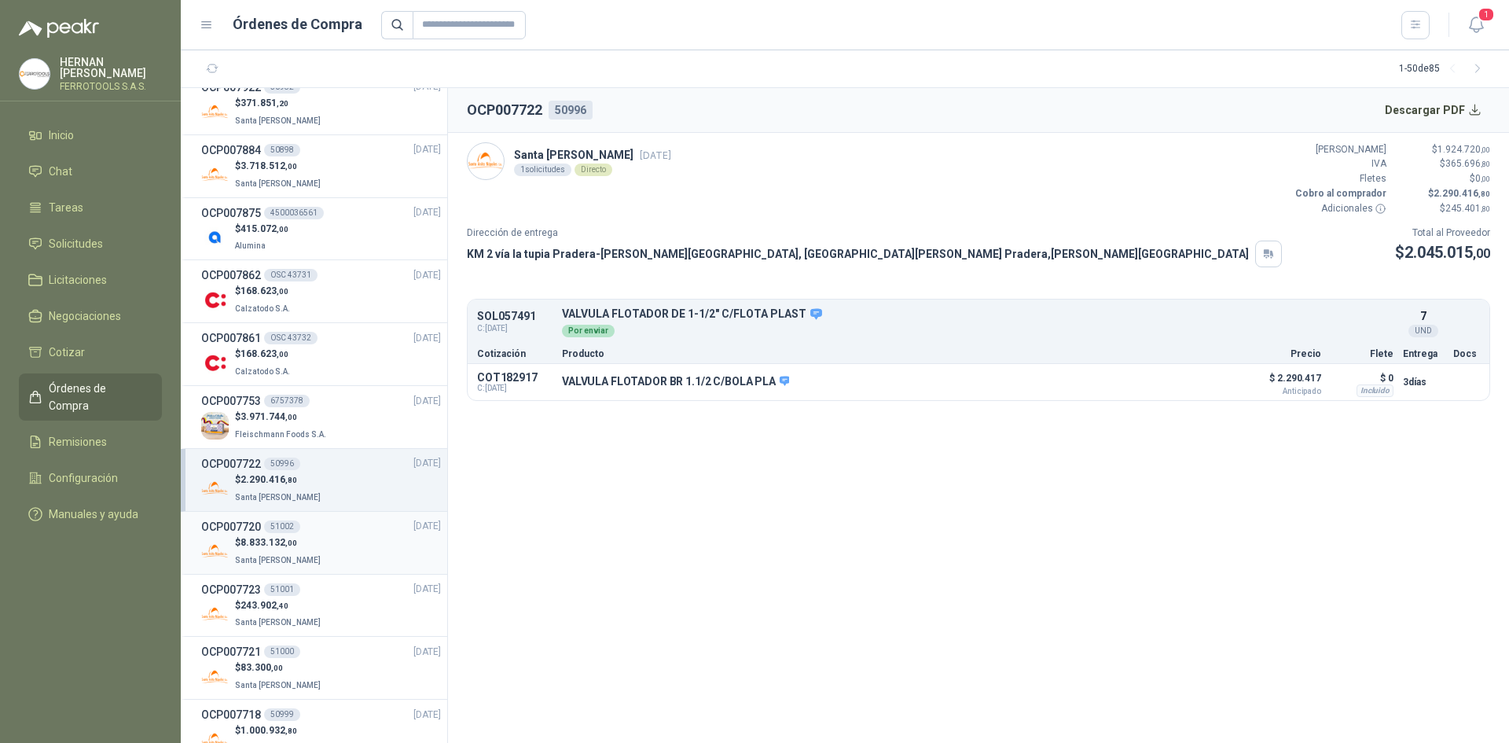
click at [342, 540] on div "$ 8.833.132 ,00 Santa [PERSON_NAME]" at bounding box center [321, 551] width 240 height 32
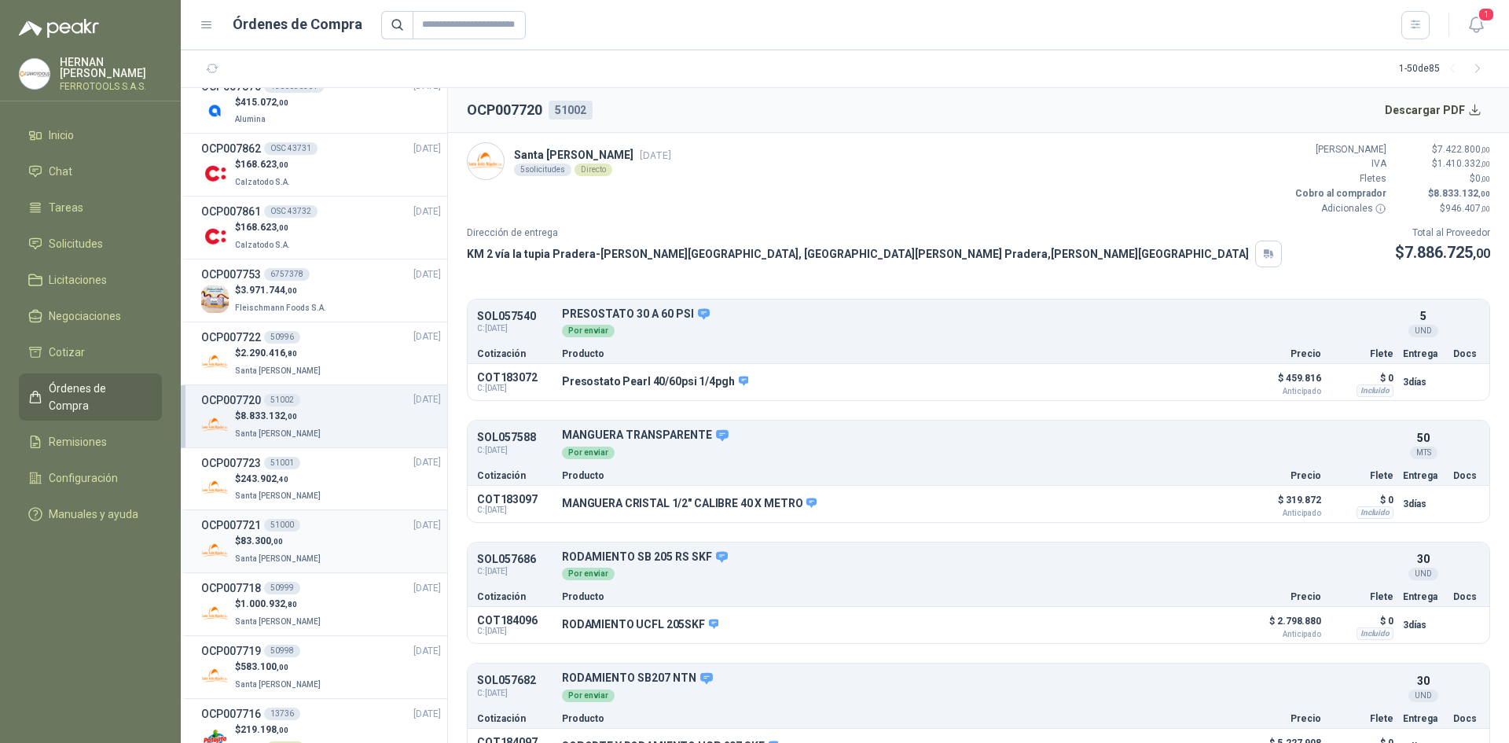
scroll to position [236, 0]
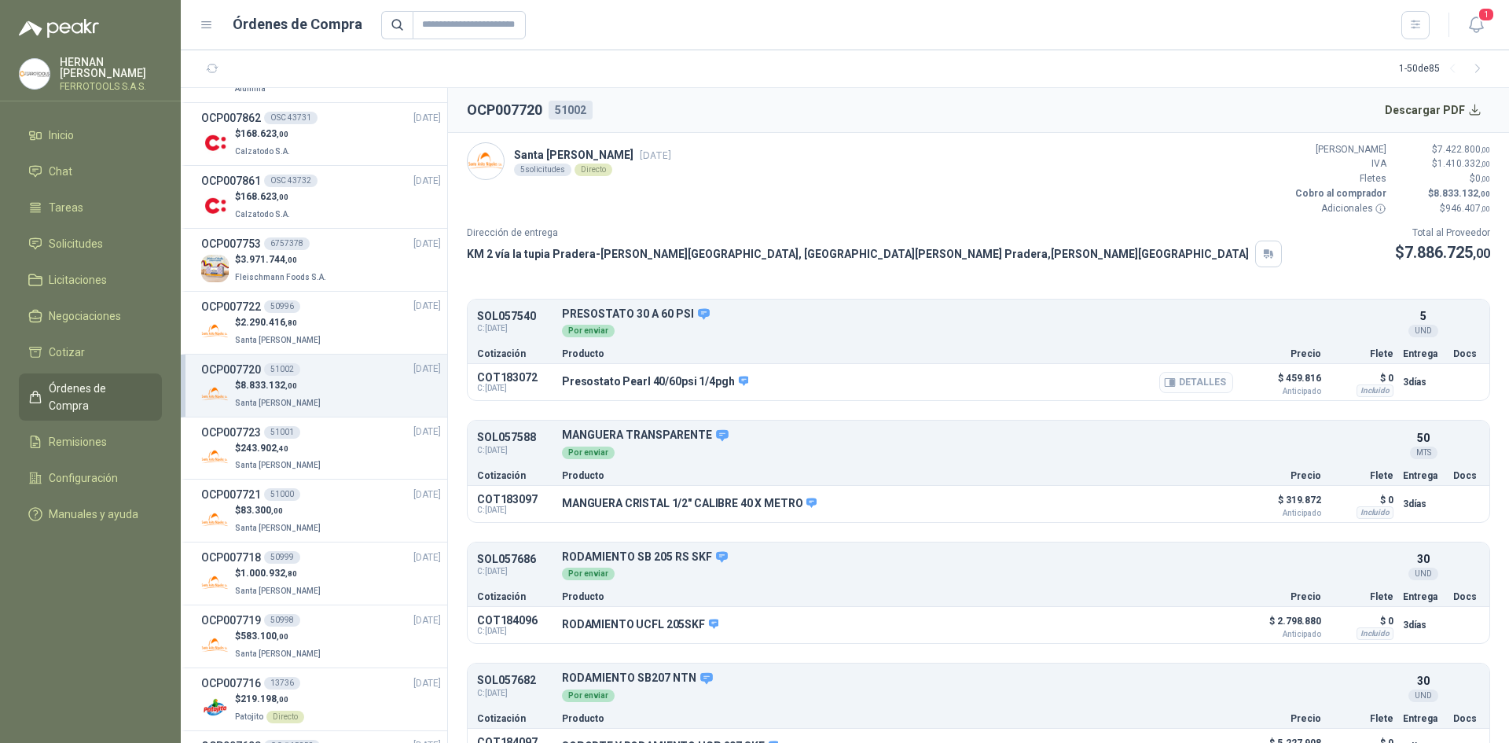
click at [1171, 380] on button "Detalles" at bounding box center [1196, 382] width 74 height 21
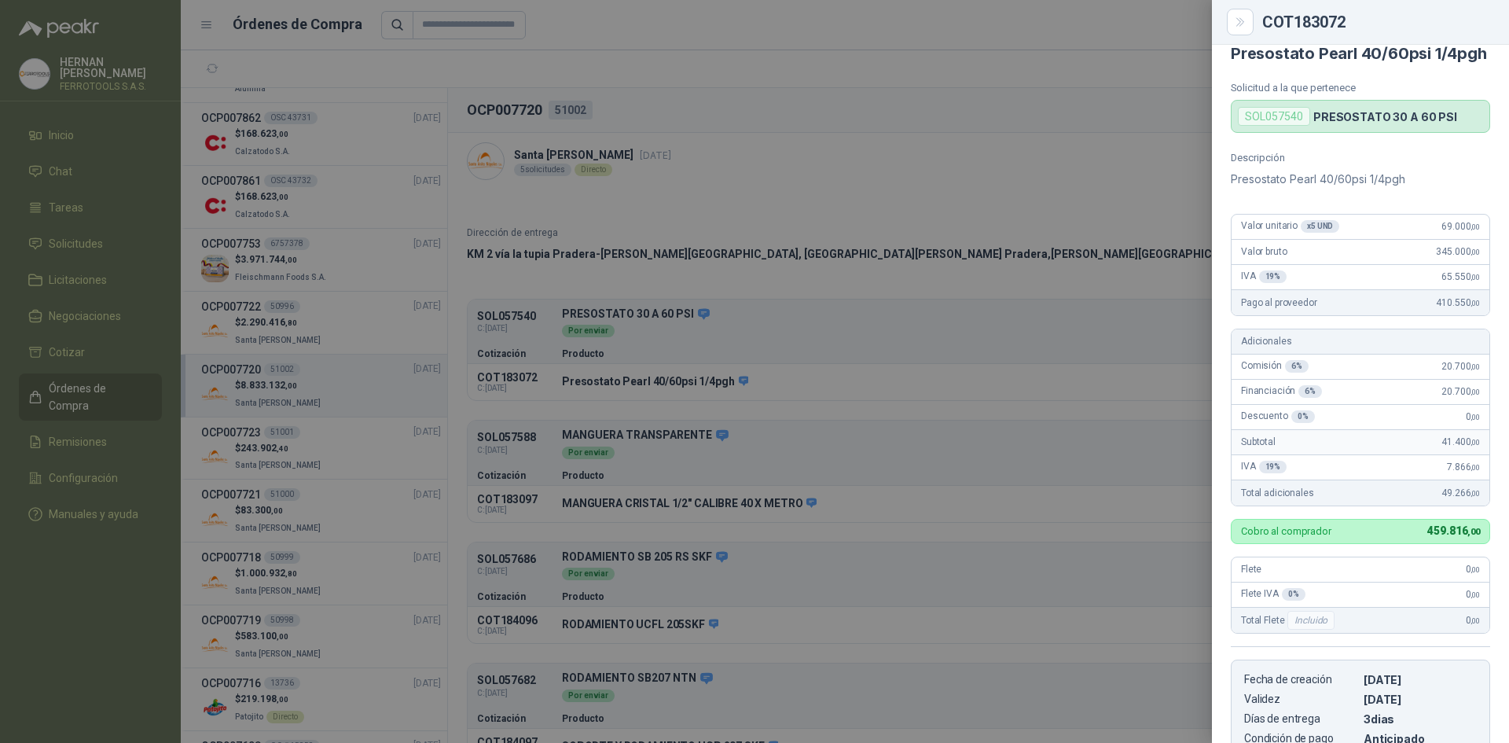
scroll to position [0, 0]
